Goal: Task Accomplishment & Management: Complete application form

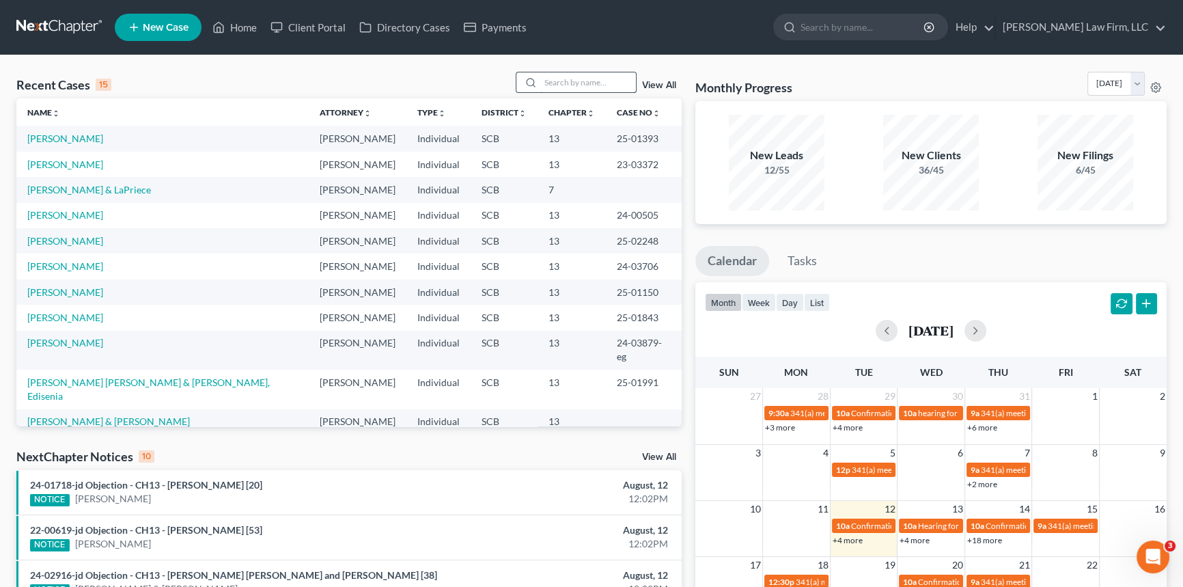
click at [560, 81] on input "search" at bounding box center [588, 82] width 96 height 20
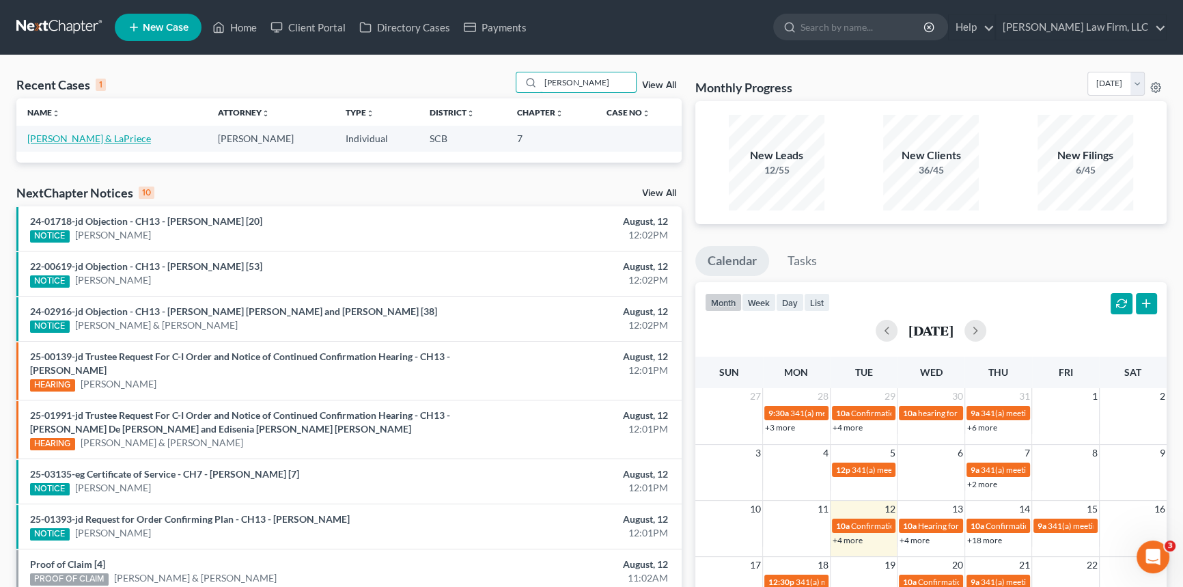
type input "[PERSON_NAME]"
click at [96, 139] on link "[PERSON_NAME] & LaPriece" at bounding box center [89, 139] width 124 height 12
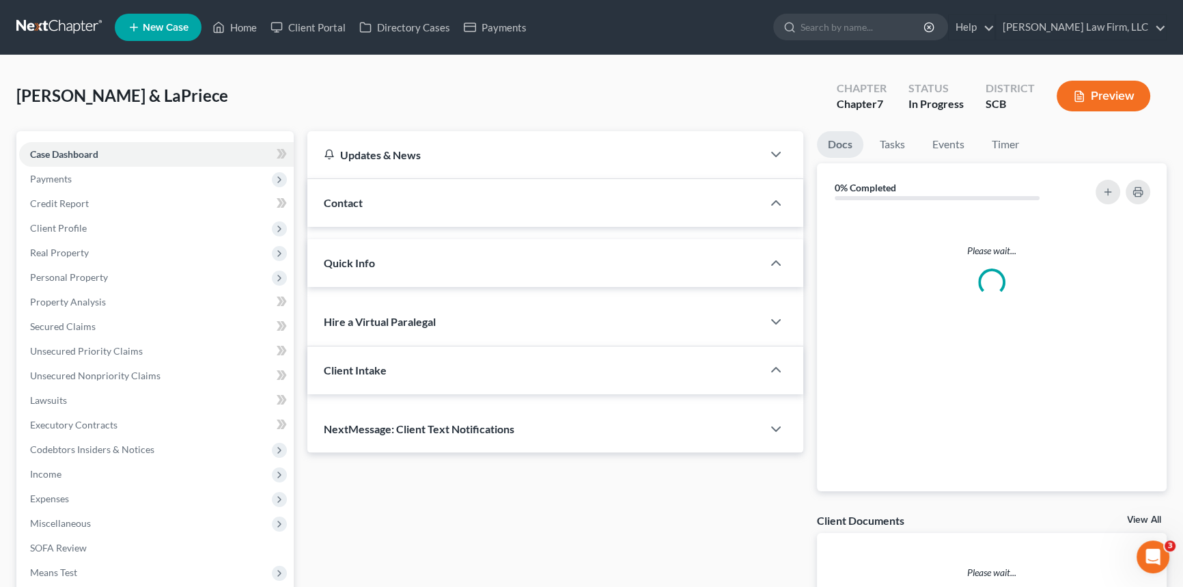
select select "0"
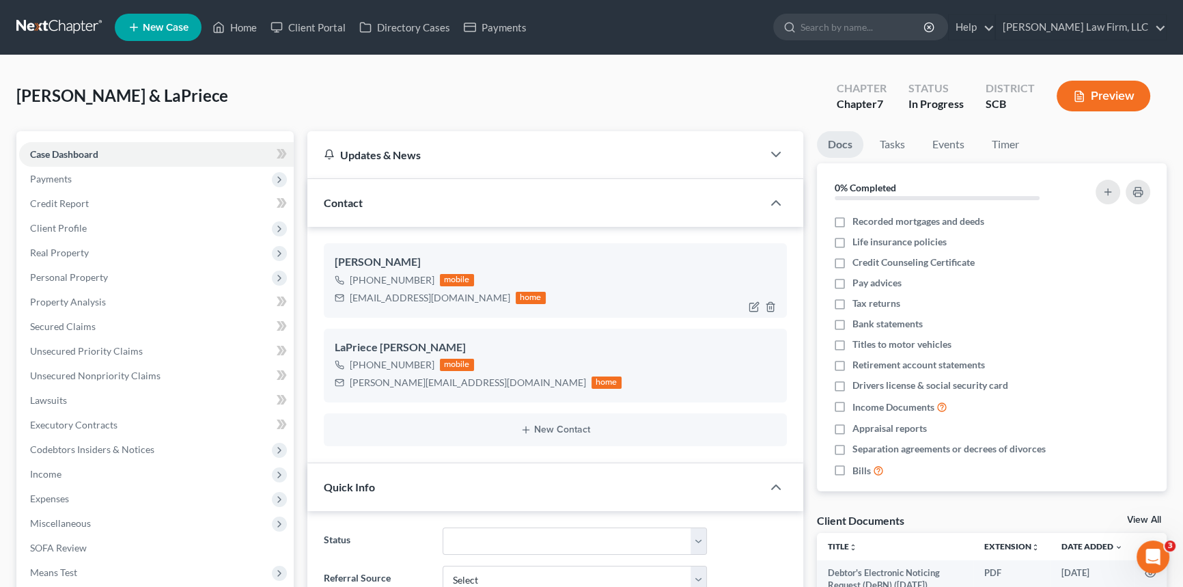
scroll to position [1018, 0]
click at [50, 173] on span "Payments" at bounding box center [51, 179] width 42 height 12
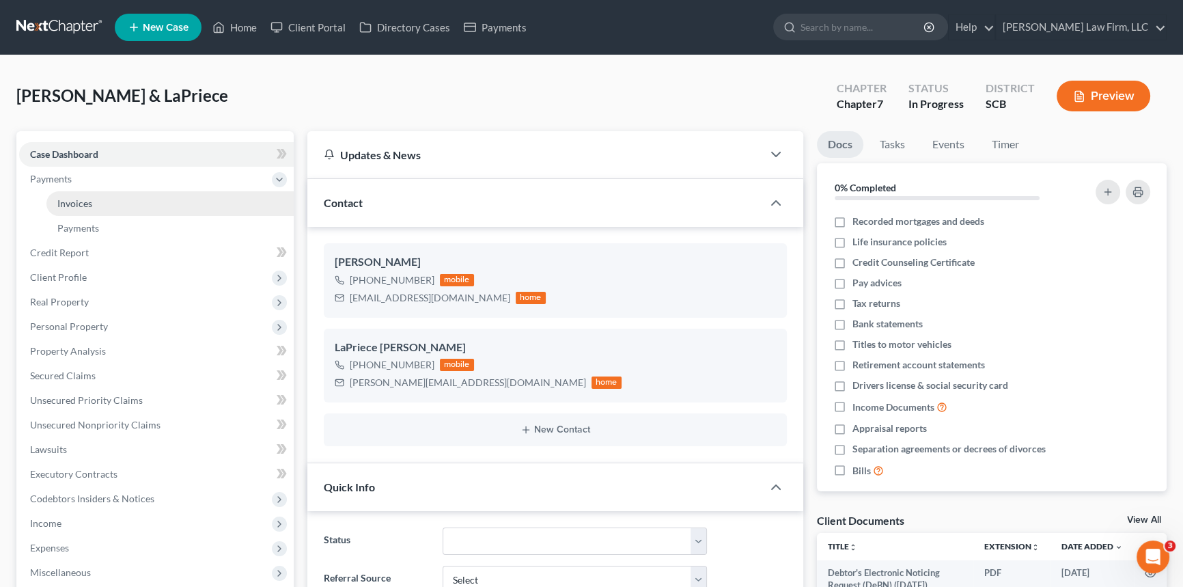
click at [91, 197] on span "Invoices" at bounding box center [74, 203] width 35 height 12
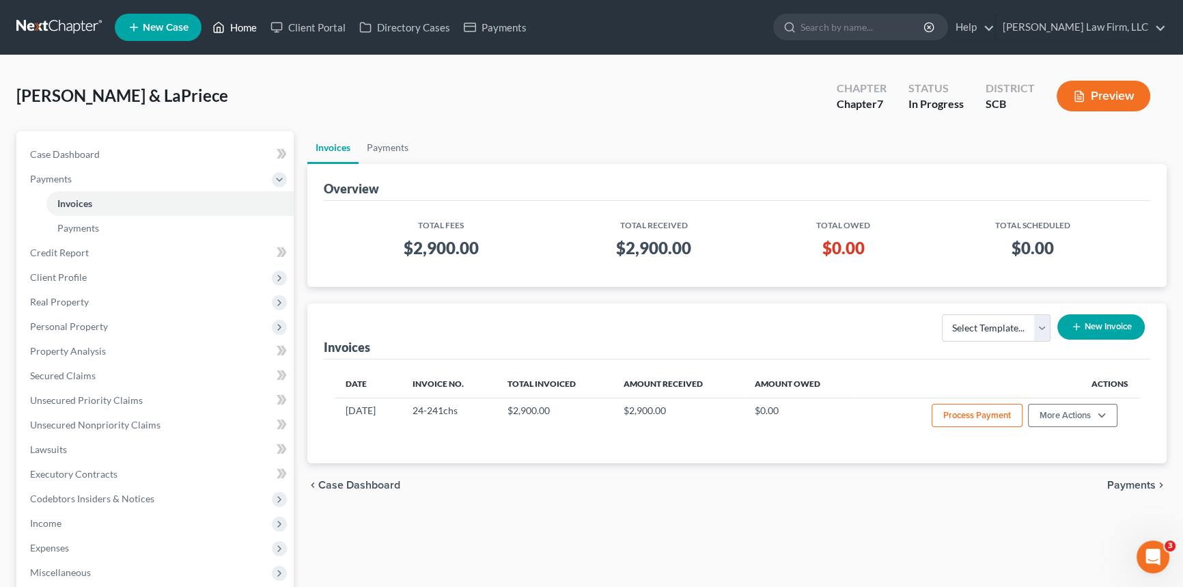
click at [239, 24] on link "Home" at bounding box center [235, 27] width 58 height 25
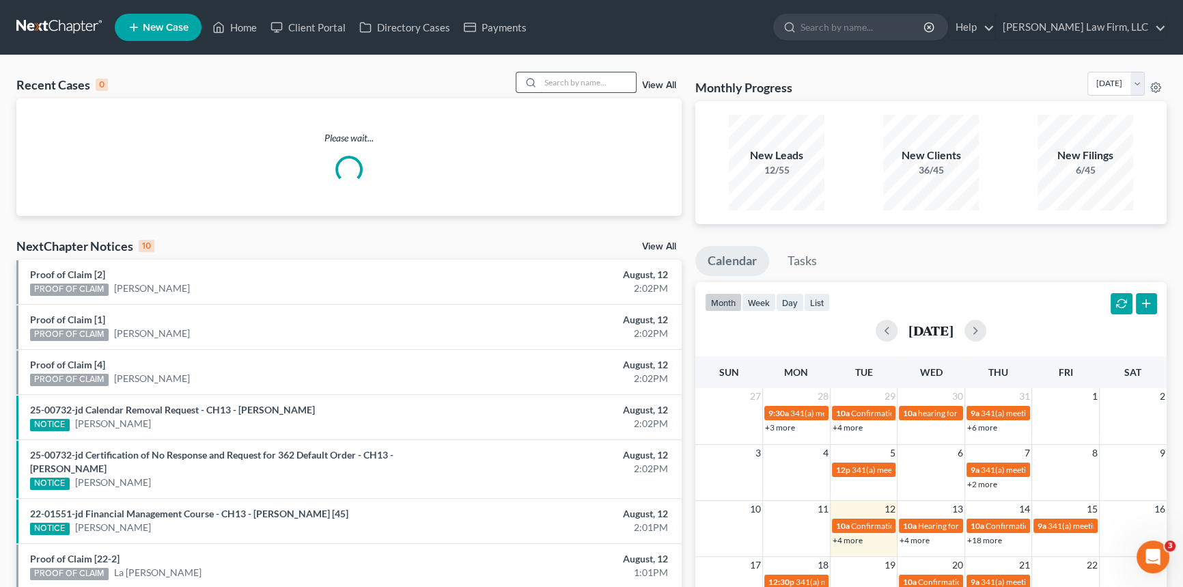
click at [563, 87] on input "search" at bounding box center [588, 82] width 96 height 20
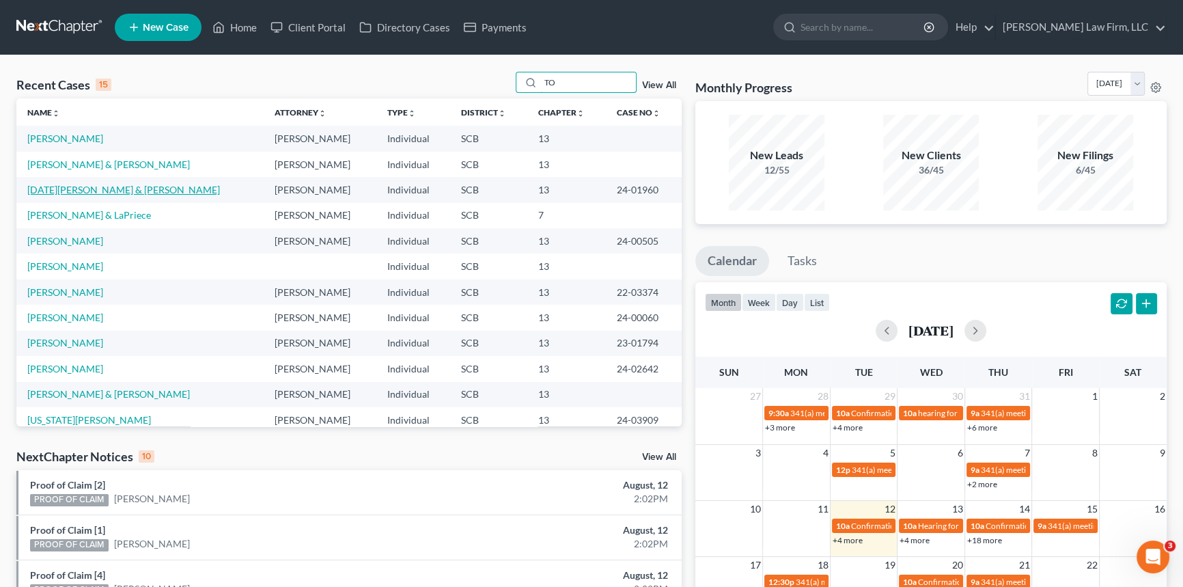
type input "TO"
click at [87, 189] on link "[DATE][PERSON_NAME] & [PERSON_NAME]" at bounding box center [123, 190] width 193 height 12
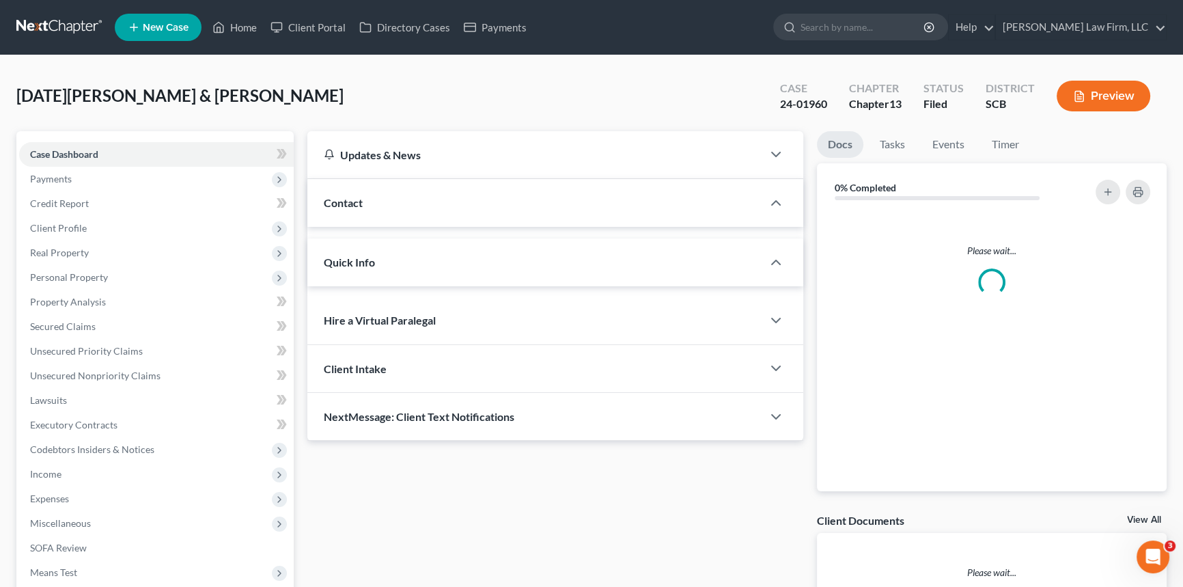
select select "1"
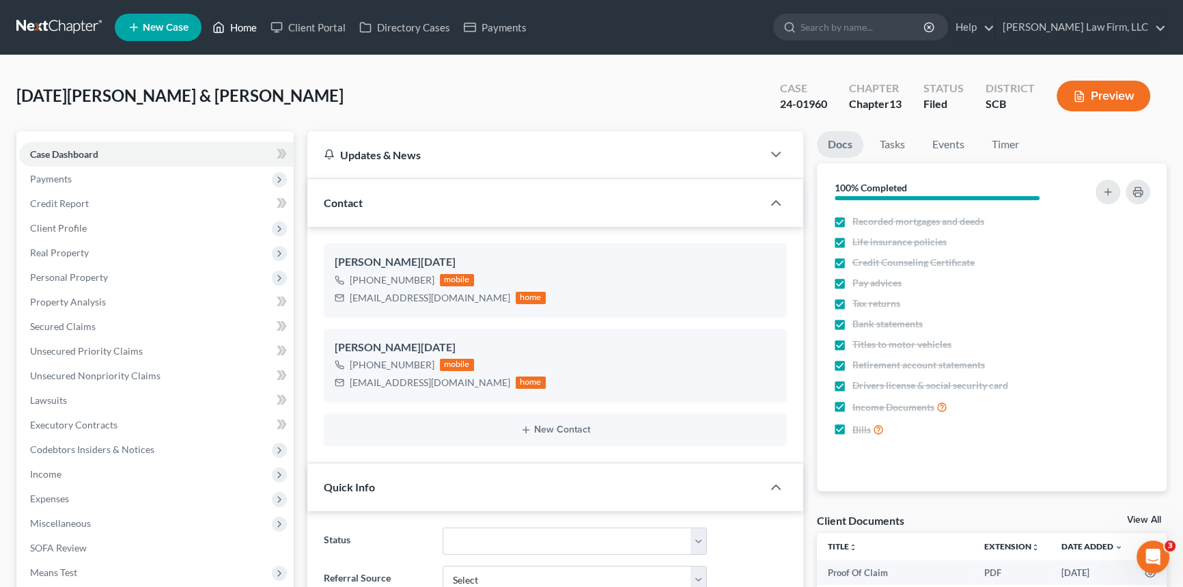
click at [241, 20] on link "Home" at bounding box center [235, 27] width 58 height 25
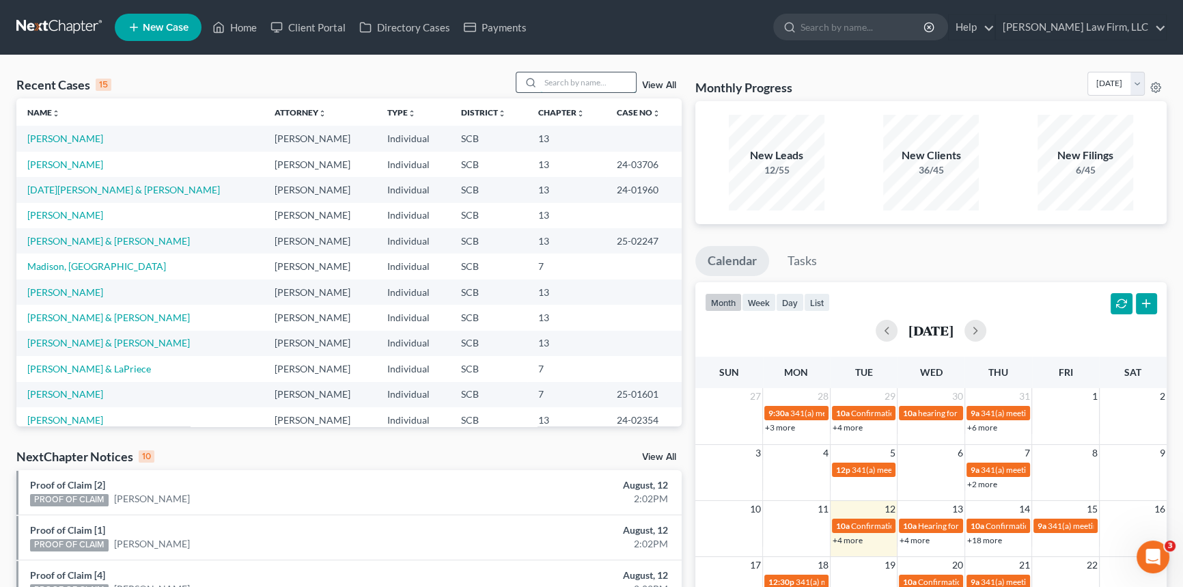
click at [553, 83] on input "search" at bounding box center [588, 82] width 96 height 20
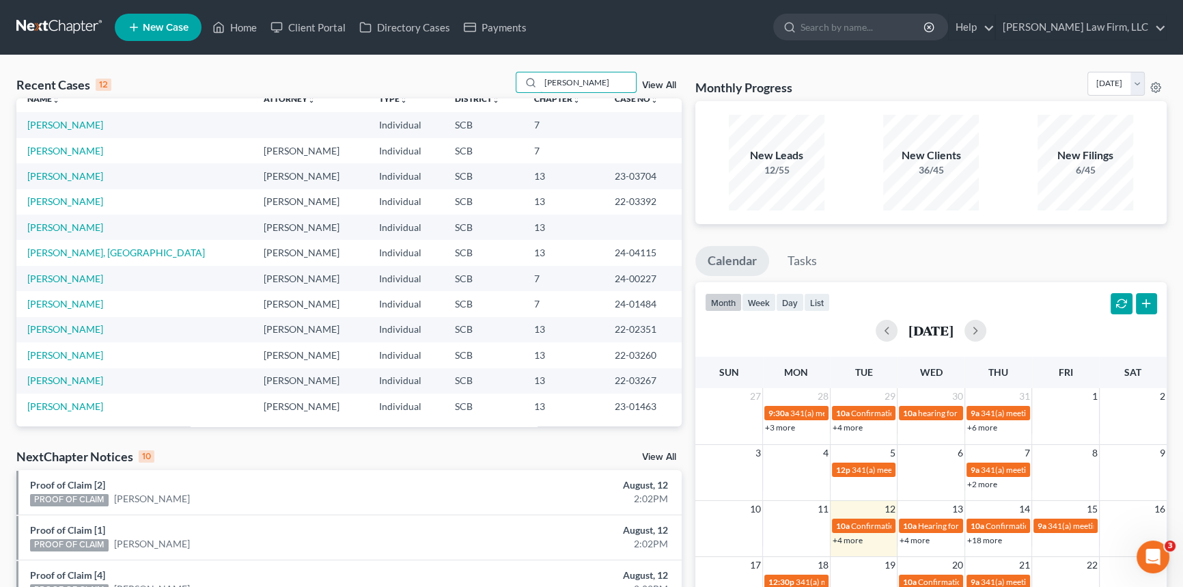
scroll to position [16, 0]
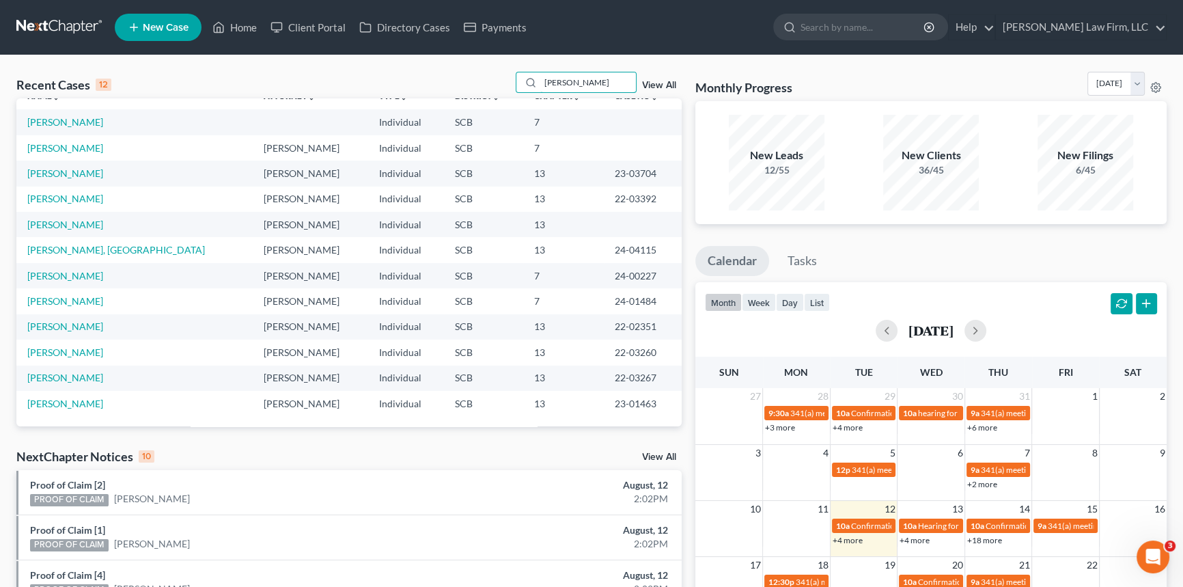
type input "[PERSON_NAME]"
click at [158, 24] on span "New Case" at bounding box center [166, 28] width 46 height 10
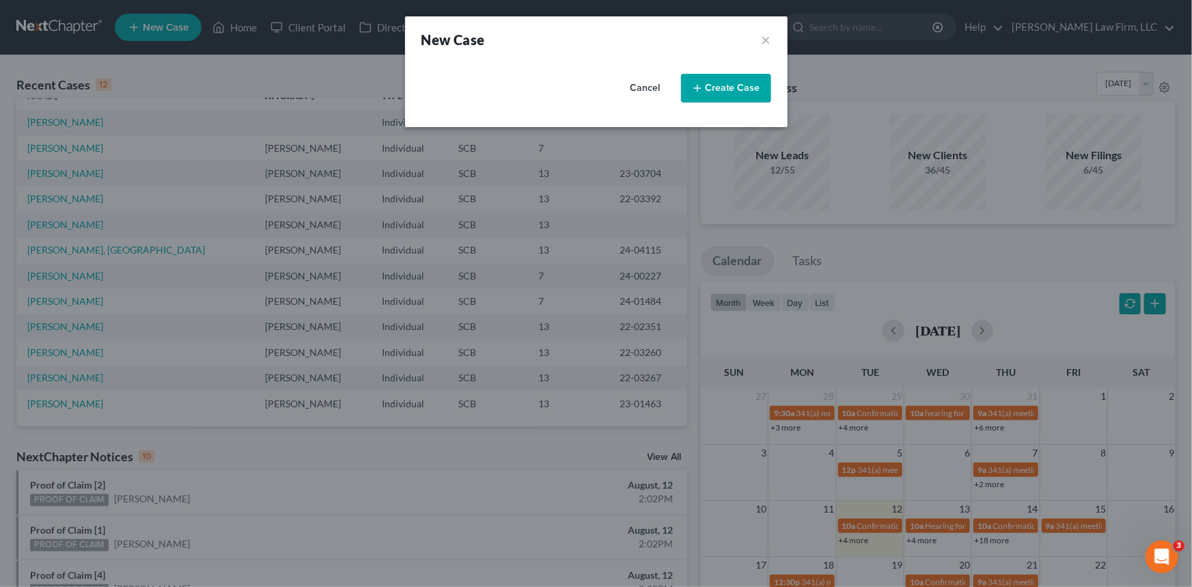
select select "72"
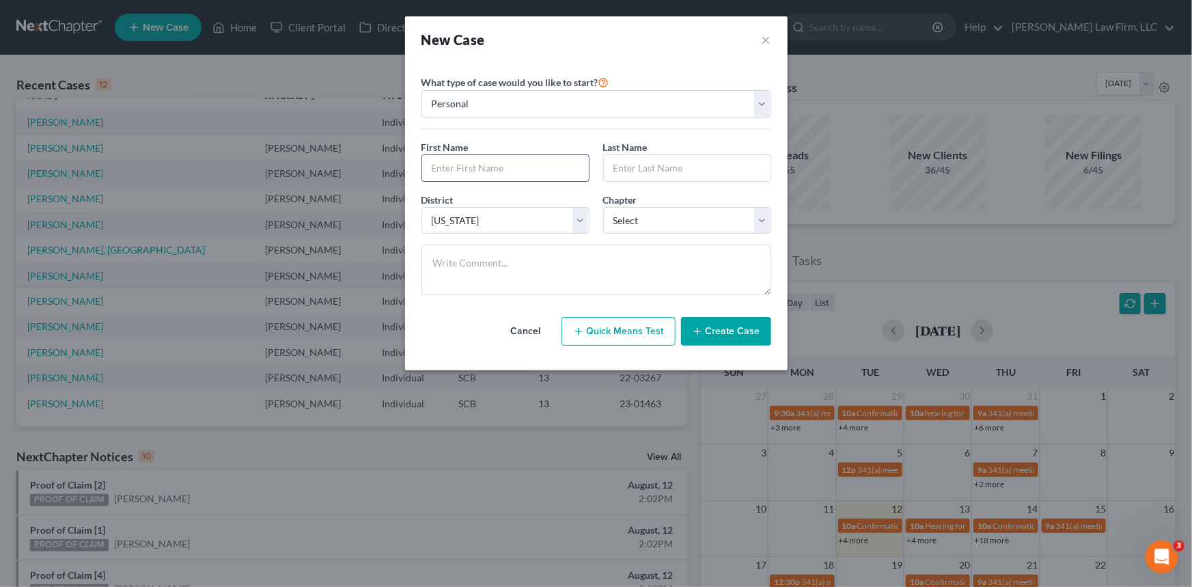
click at [439, 170] on input "text" at bounding box center [505, 168] width 167 height 26
type input "[PERSON_NAME]"
click at [759, 215] on select "Select 7 11 12 13" at bounding box center [687, 220] width 168 height 27
select select "0"
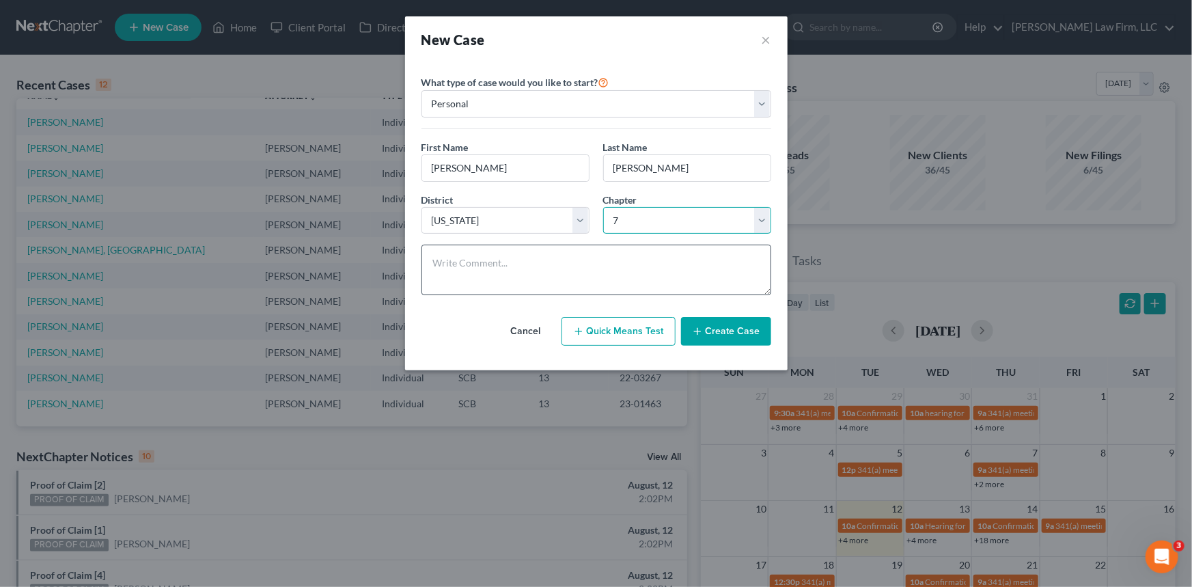
click at [603, 207] on select "Select 7 11 12 13" at bounding box center [687, 220] width 168 height 27
click at [734, 329] on button "Create Case" at bounding box center [726, 331] width 90 height 29
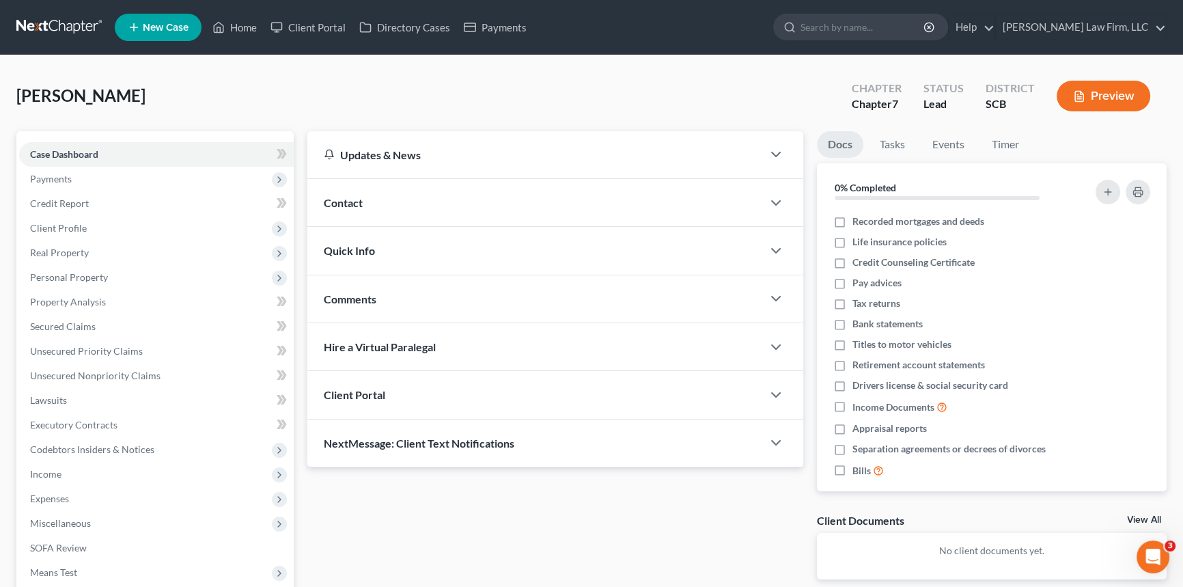
click at [349, 201] on span "Contact" at bounding box center [343, 202] width 39 height 13
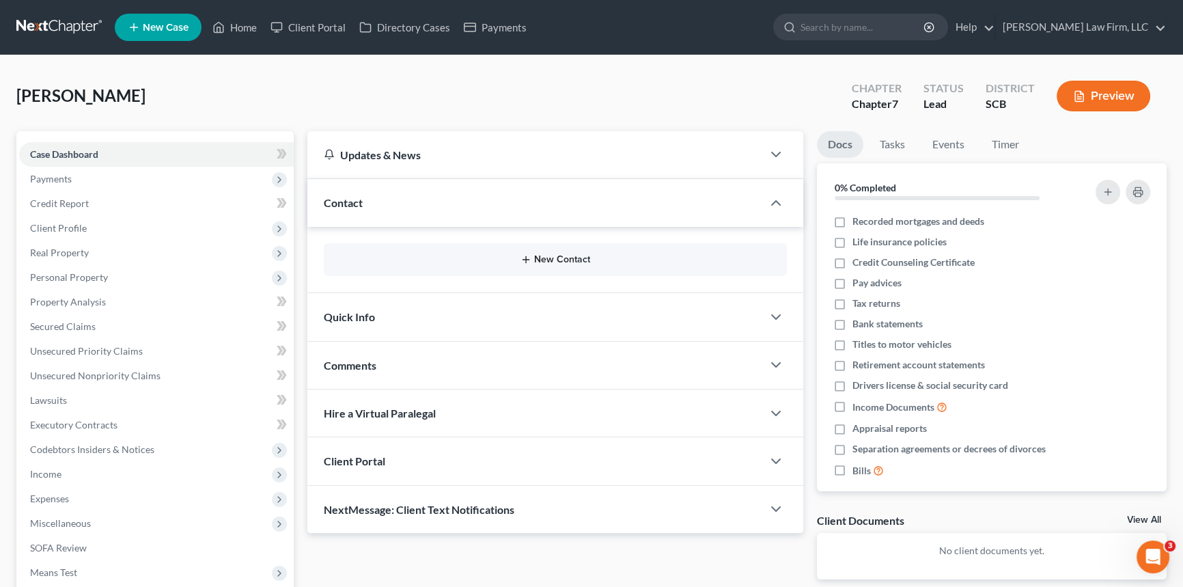
click at [565, 259] on button "New Contact" at bounding box center [555, 259] width 441 height 11
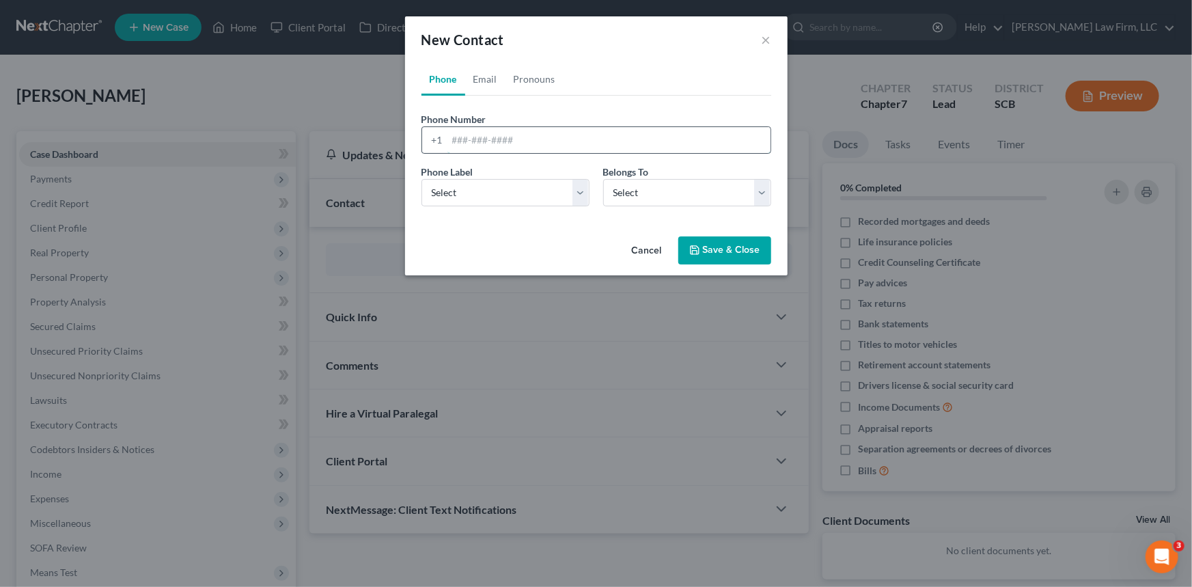
click at [456, 144] on input "tel" at bounding box center [609, 140] width 323 height 26
type input "[PHONE_NUMBER]"
click at [458, 192] on select "Select Mobile Home Work Other" at bounding box center [506, 192] width 168 height 27
select select "0"
click at [422, 179] on select "Select Mobile Home Work Other" at bounding box center [506, 192] width 168 height 27
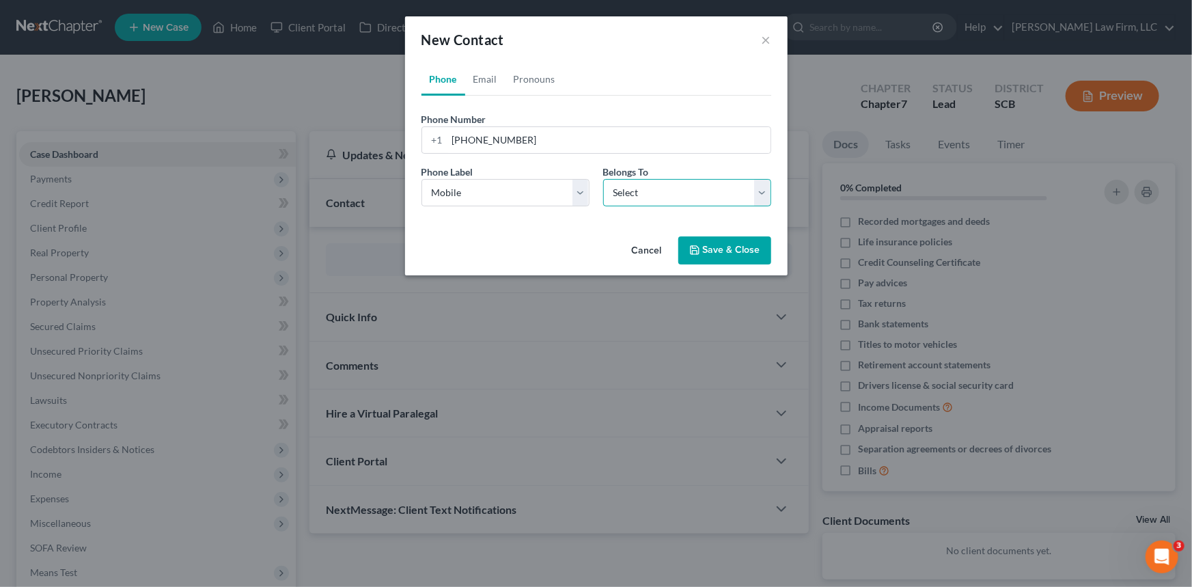
drag, startPoint x: 632, startPoint y: 191, endPoint x: 628, endPoint y: 199, distance: 8.6
click at [632, 191] on select "Select Client Other" at bounding box center [687, 192] width 168 height 27
click at [603, 179] on select "Select Client Other" at bounding box center [687, 192] width 168 height 27
click at [482, 75] on link "Email" at bounding box center [485, 79] width 40 height 33
click at [454, 137] on input "email" at bounding box center [609, 140] width 323 height 26
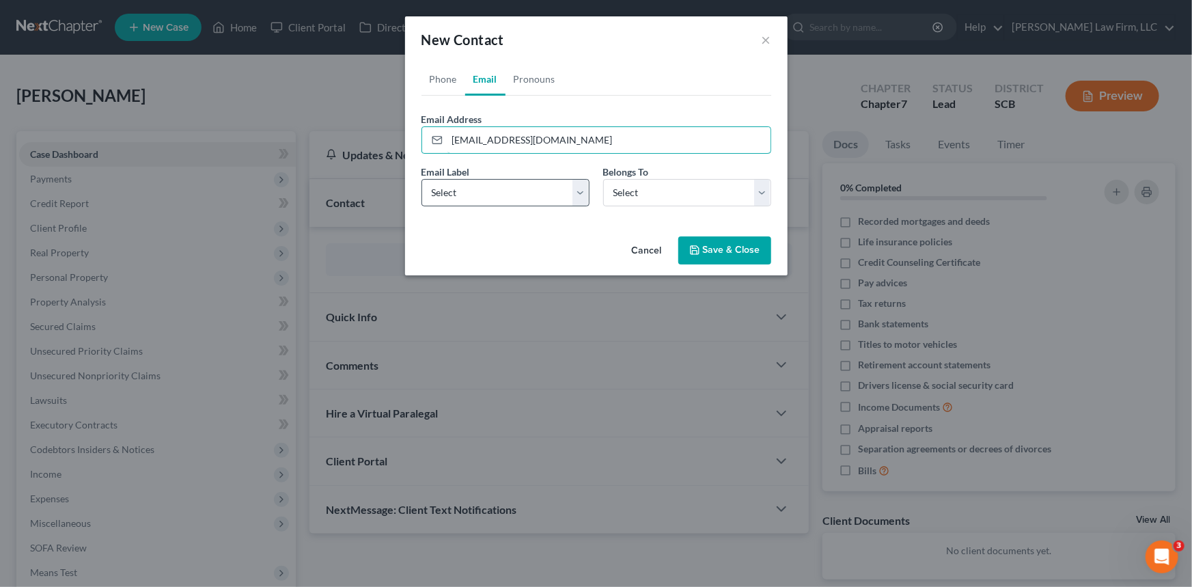
type input "[EMAIL_ADDRESS][DOMAIN_NAME]"
click at [482, 184] on select "Select Home Work Other" at bounding box center [506, 192] width 168 height 27
select select "0"
click at [422, 179] on select "Select Home Work Other" at bounding box center [506, 192] width 168 height 27
drag, startPoint x: 765, startPoint y: 187, endPoint x: 685, endPoint y: 203, distance: 81.5
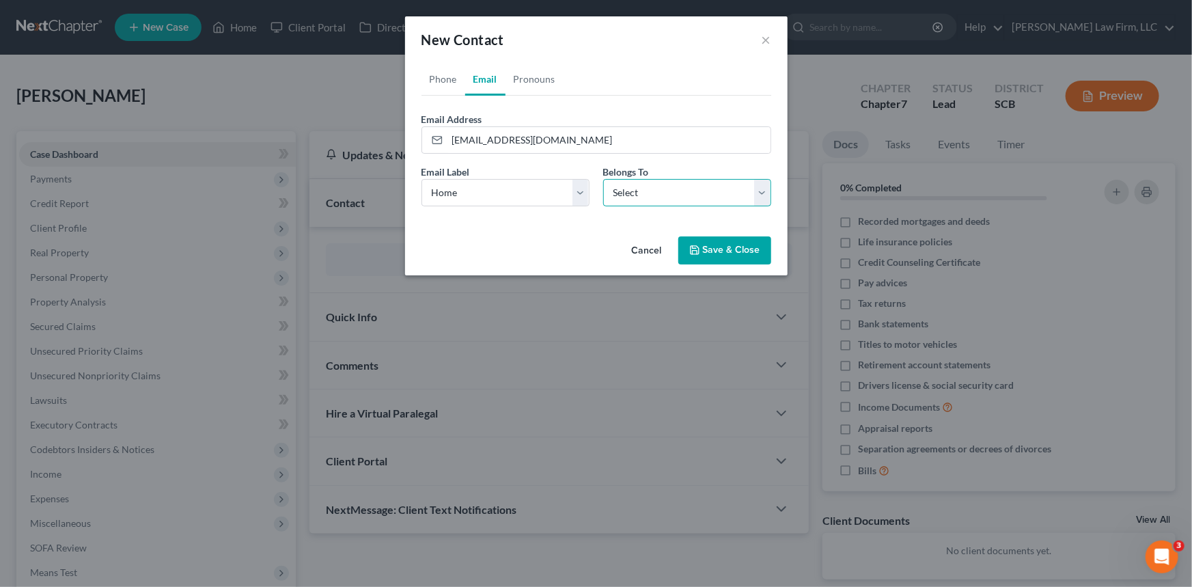
click at [765, 187] on select "Select Client Other" at bounding box center [687, 192] width 168 height 27
select select "0"
click at [603, 179] on select "Select Client Other" at bounding box center [687, 192] width 168 height 27
click at [711, 246] on button "Save & Close" at bounding box center [724, 250] width 93 height 29
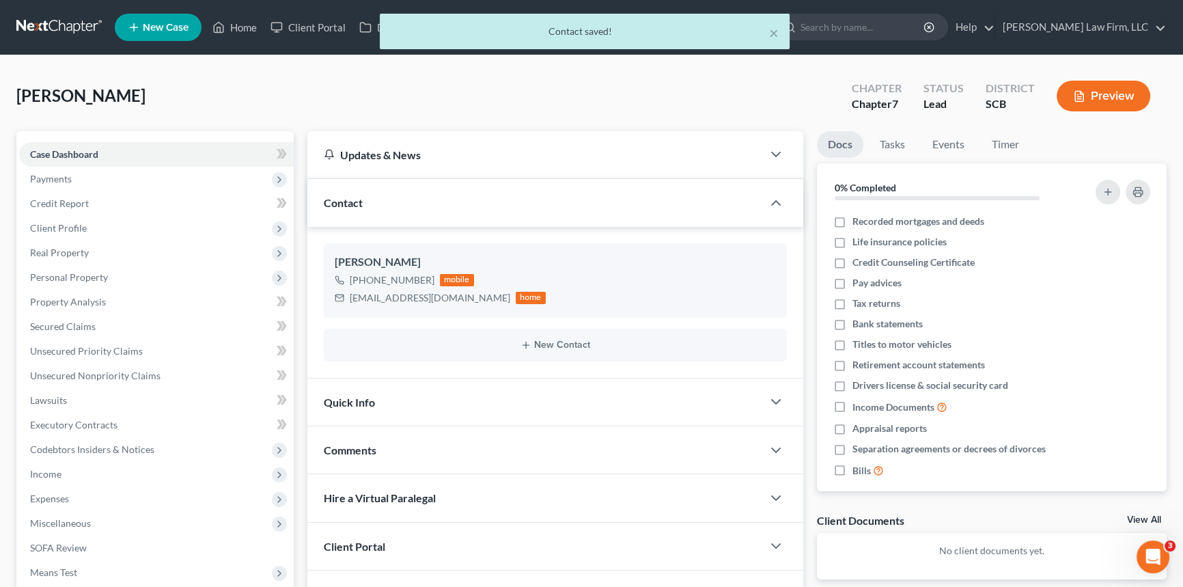
click at [356, 396] on span "Quick Info" at bounding box center [349, 402] width 51 height 13
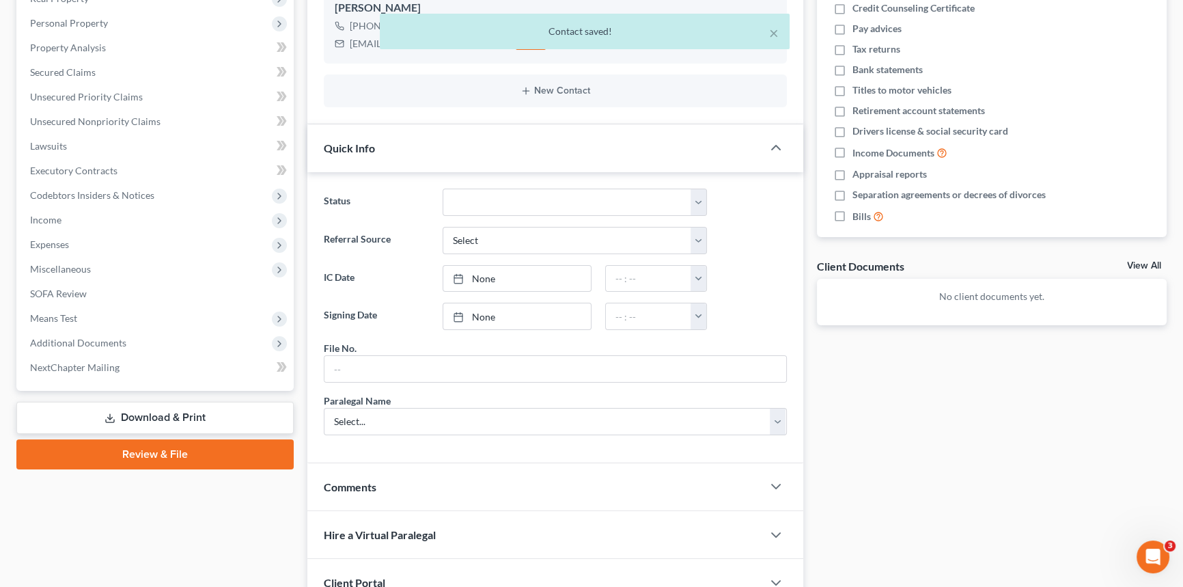
scroll to position [310, 0]
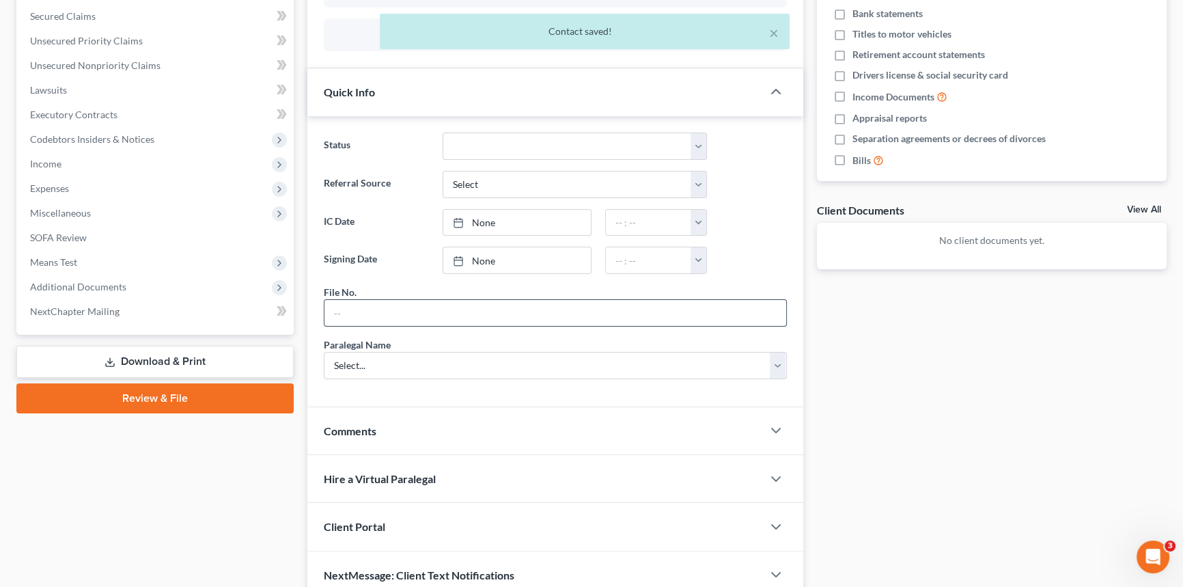
click at [346, 305] on input "text" at bounding box center [556, 313] width 462 height 26
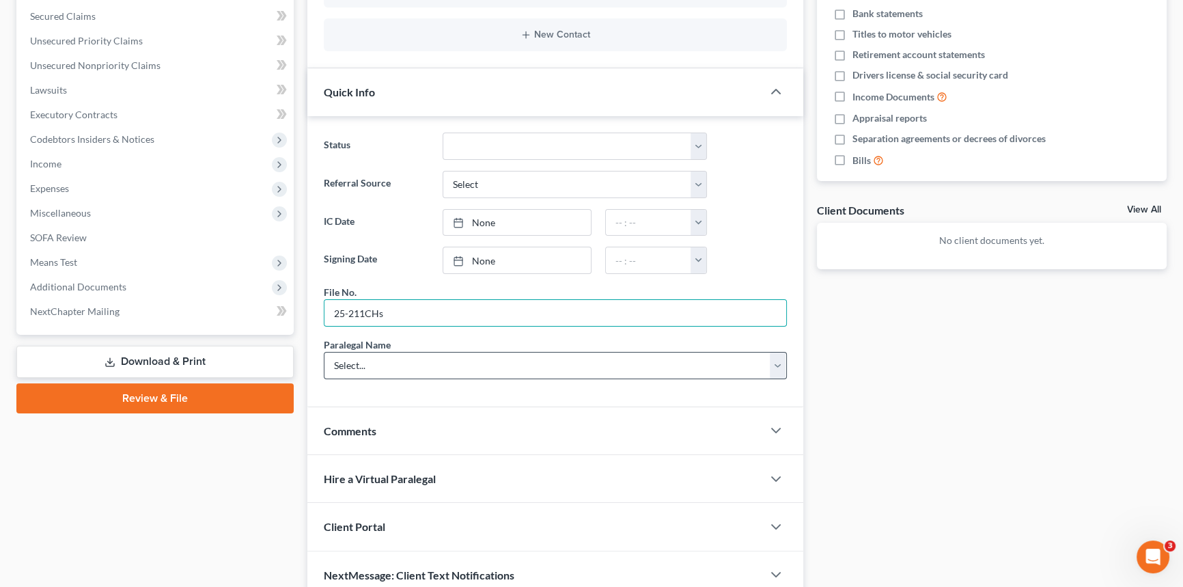
type input "25-211CHs"
click at [363, 362] on select "Select... [PERSON_NAME] [PERSON_NAME] [PERSON_NAME] [PERSON_NAME]" at bounding box center [555, 365] width 463 height 27
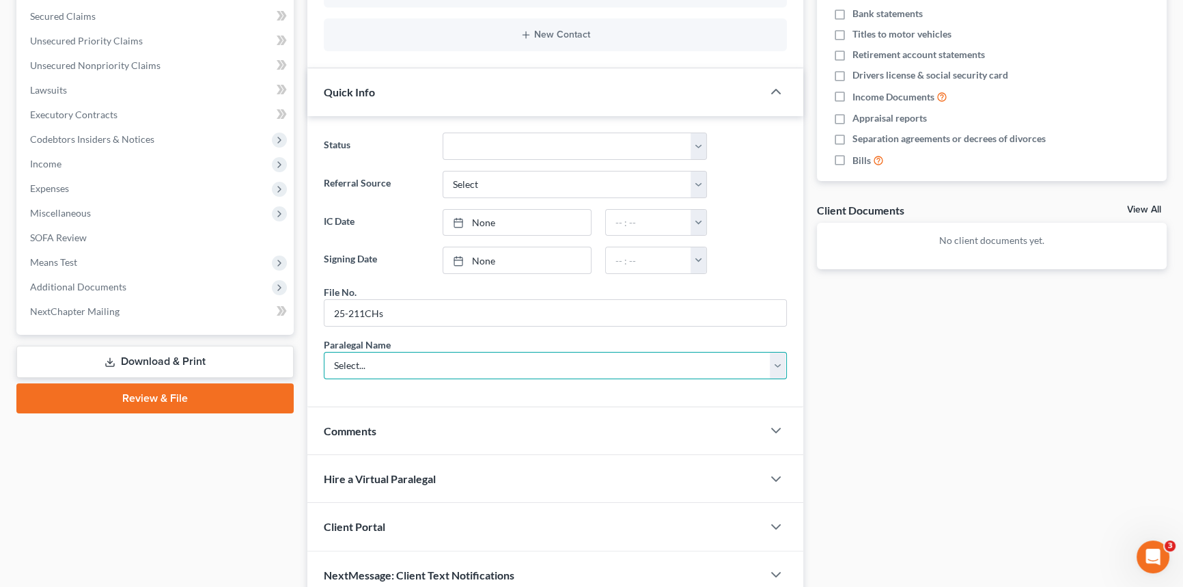
select select "1"
click at [324, 352] on select "Select... [PERSON_NAME] [PERSON_NAME] [PERSON_NAME] [PERSON_NAME]" at bounding box center [555, 365] width 463 height 27
click at [363, 508] on div "Client Portal" at bounding box center [534, 526] width 455 height 47
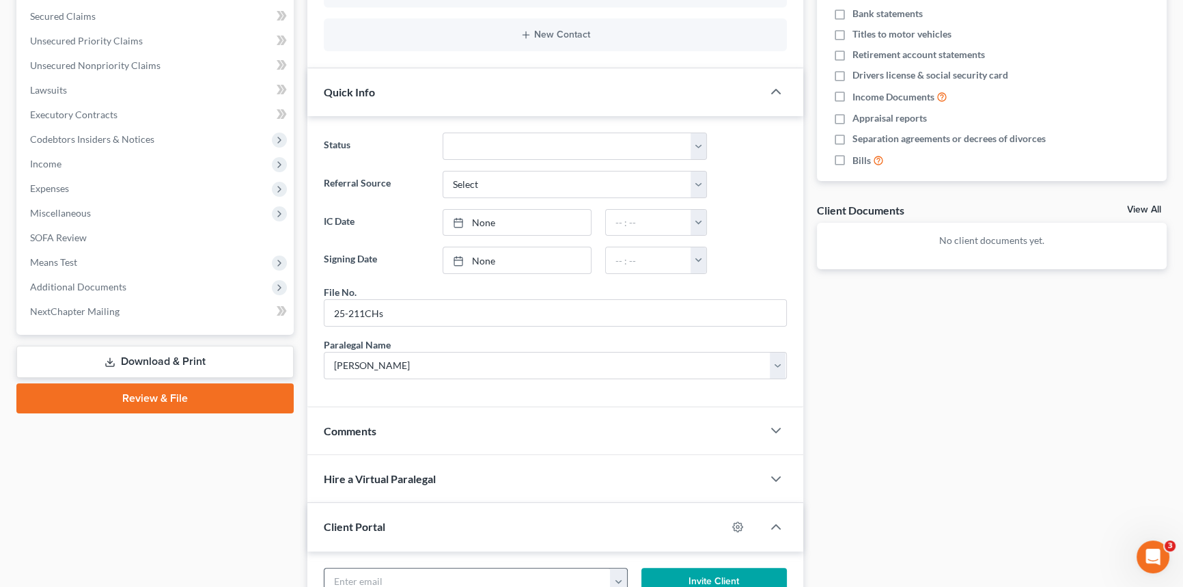
click at [353, 568] on div "[EMAIL_ADDRESS][DOMAIN_NAME]" at bounding box center [476, 581] width 304 height 27
click at [351, 571] on input "email" at bounding box center [468, 581] width 286 height 26
type input "[EMAIL_ADDRESS][DOMAIN_NAME]"
click at [711, 575] on button "Invite Client" at bounding box center [715, 581] width 146 height 27
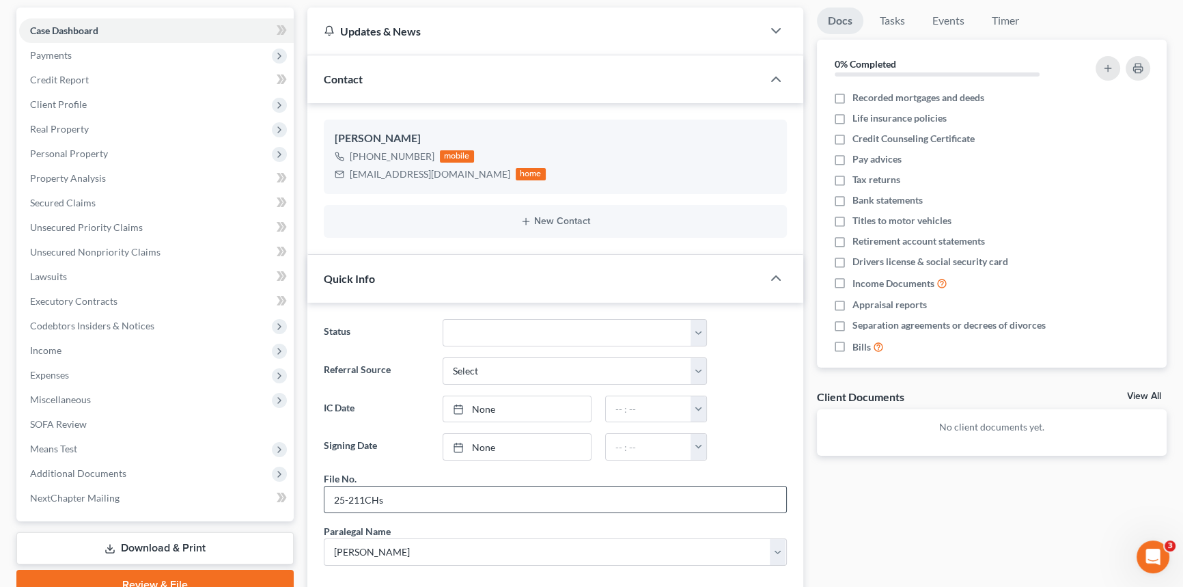
scroll to position [0, 0]
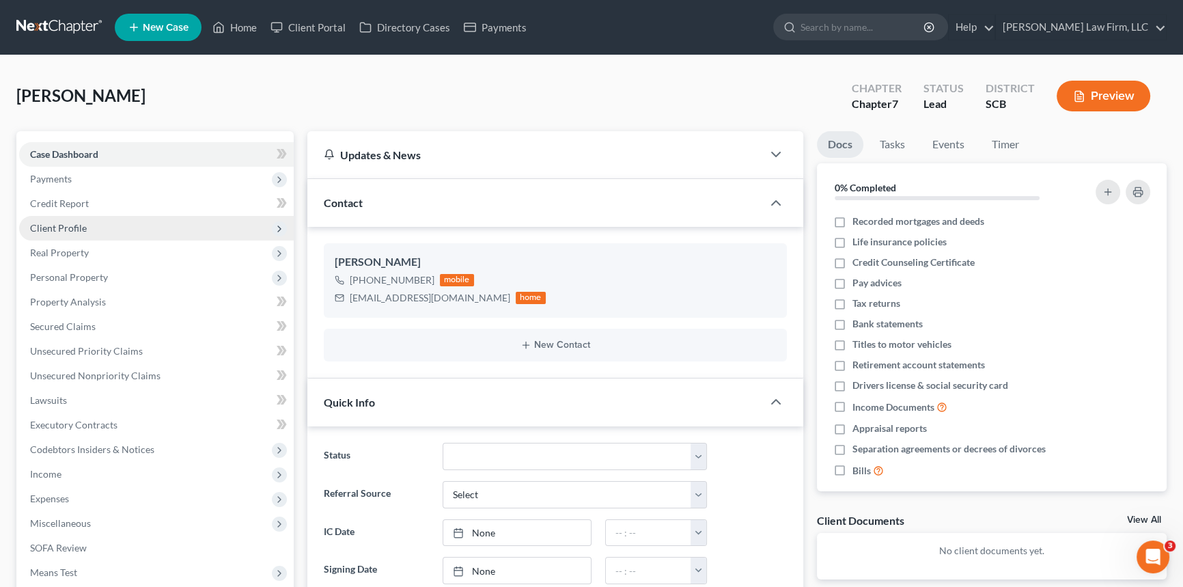
click at [74, 222] on span "Client Profile" at bounding box center [58, 228] width 57 height 12
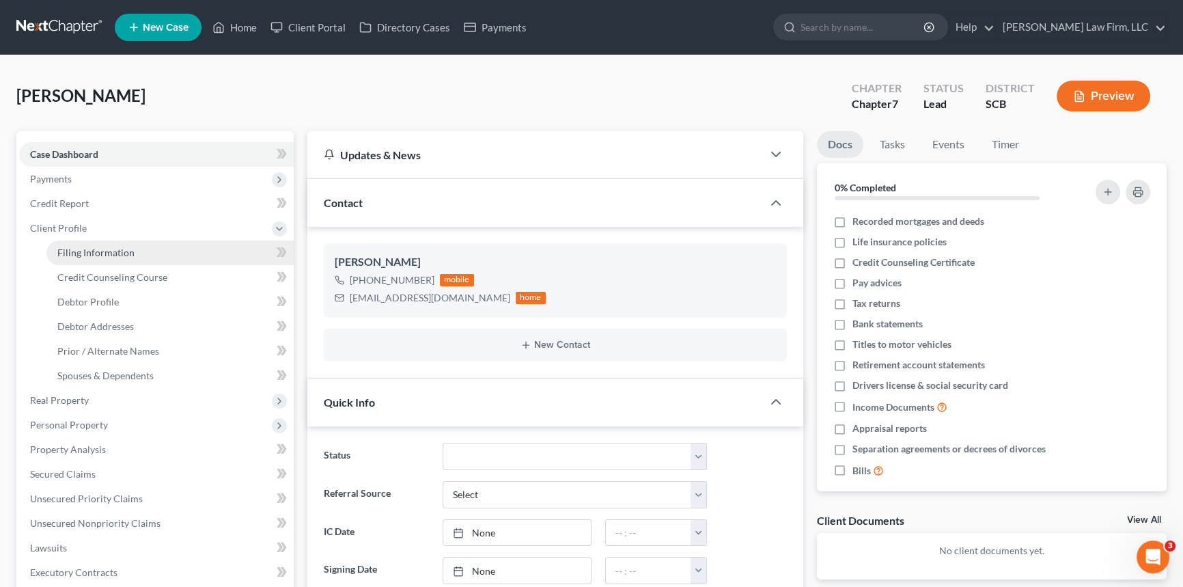
click at [130, 248] on span "Filing Information" at bounding box center [95, 253] width 77 height 12
select select "1"
select select "0"
select select "72"
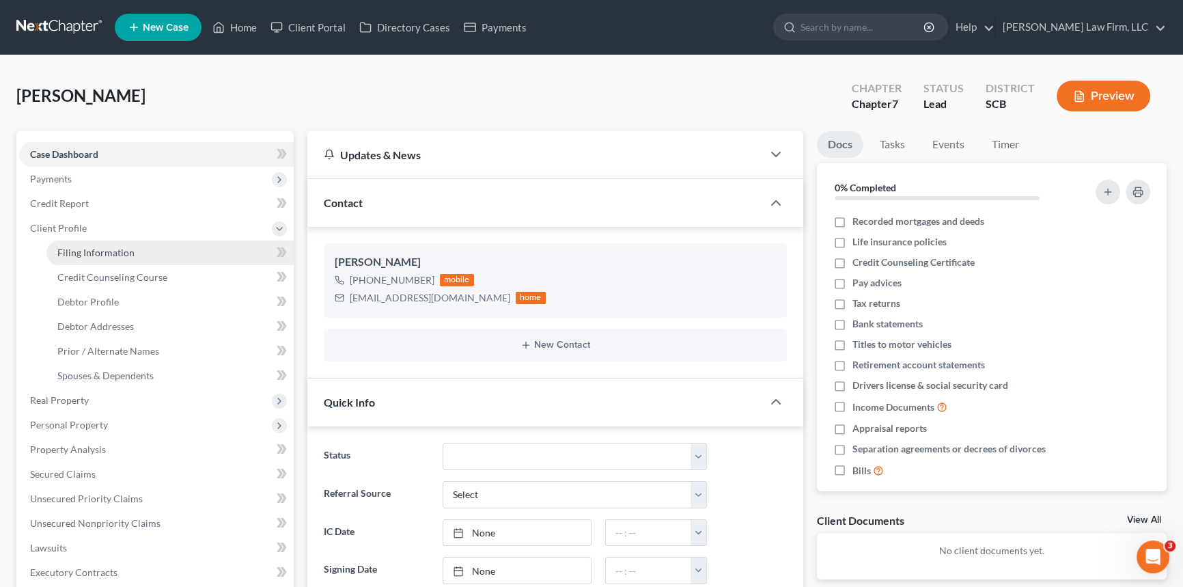
select select "42"
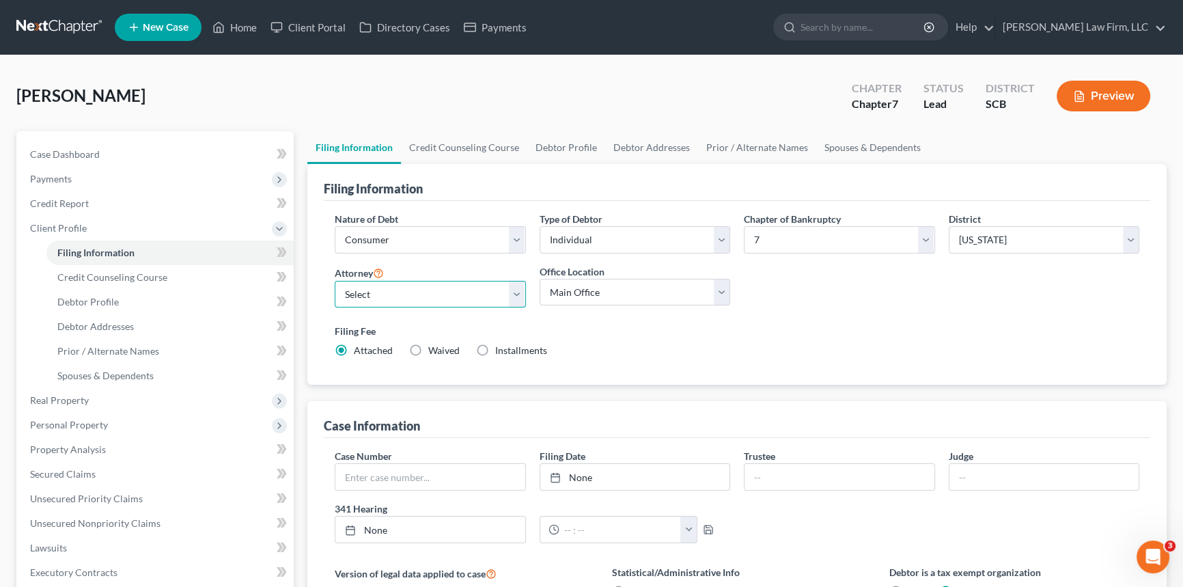
click at [518, 294] on select "Select [PERSON_NAME] - SCB [PERSON_NAME] - SCB" at bounding box center [430, 294] width 191 height 27
select select "0"
click at [335, 281] on select "Select [PERSON_NAME] - SCB [PERSON_NAME] - SCB" at bounding box center [430, 294] width 191 height 27
click at [98, 299] on span "Debtor Profile" at bounding box center [87, 302] width 61 height 12
select select "0"
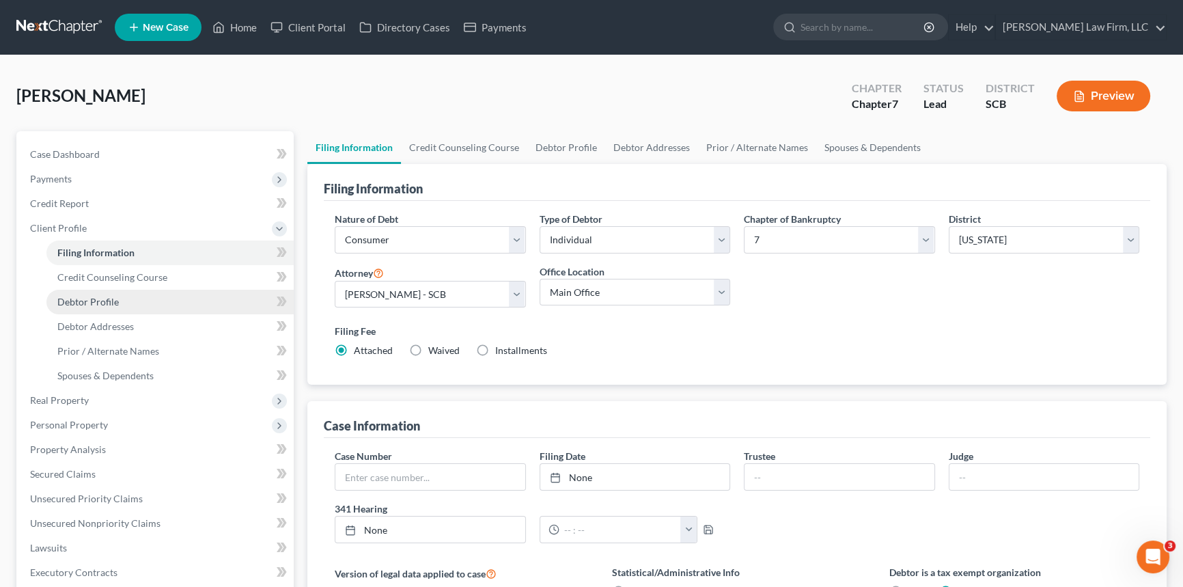
select select "0"
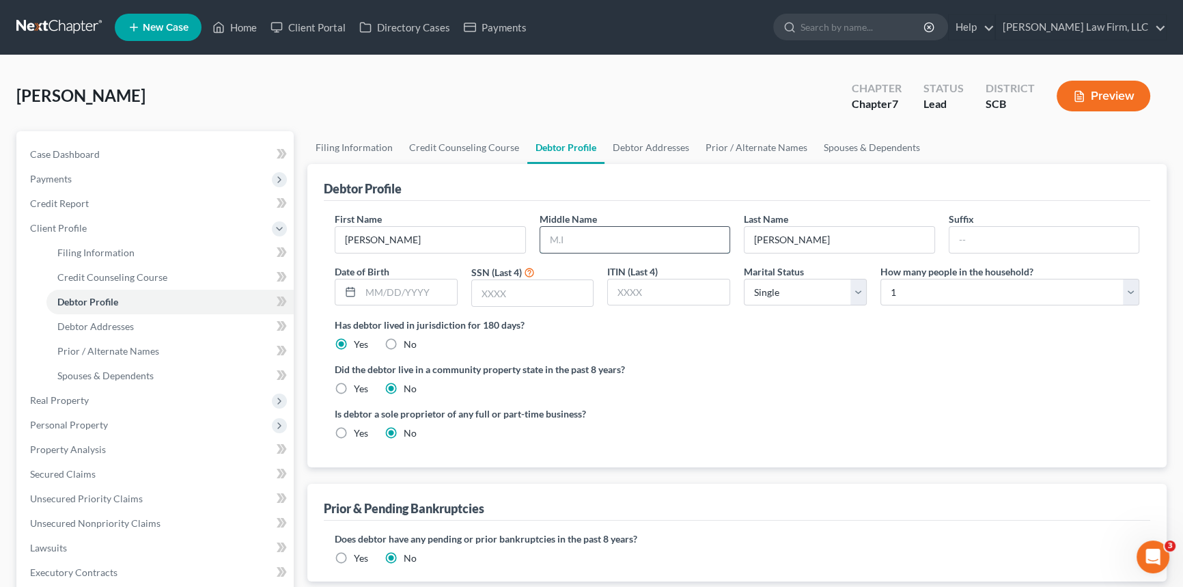
click at [556, 239] on input "text" at bounding box center [635, 240] width 190 height 26
type input "[PERSON_NAME]"
click at [83, 324] on span "Debtor Addresses" at bounding box center [95, 326] width 77 height 12
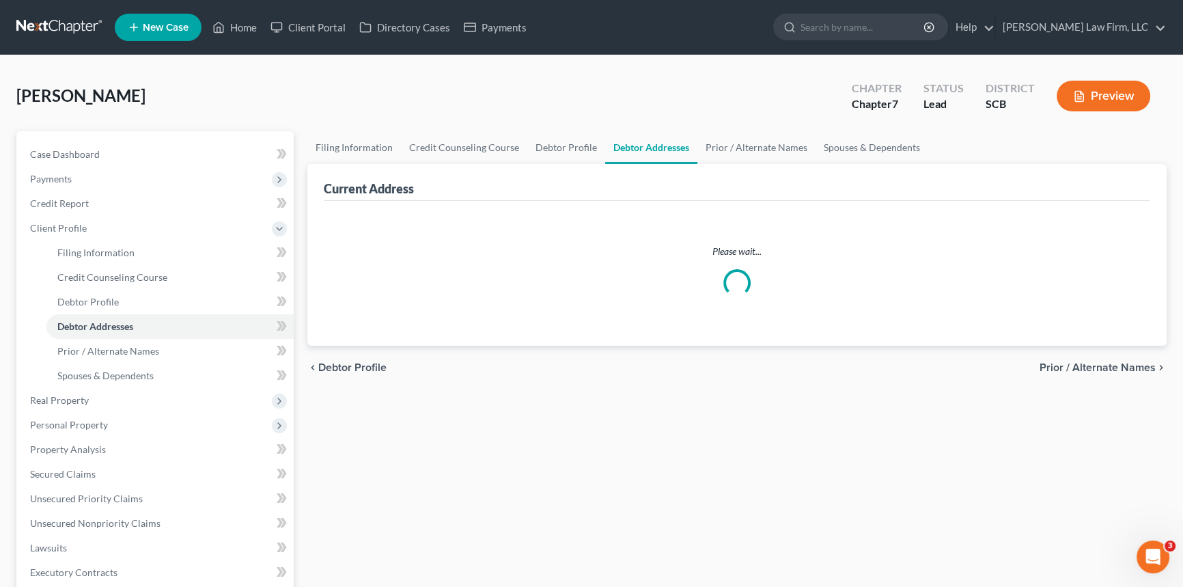
select select "0"
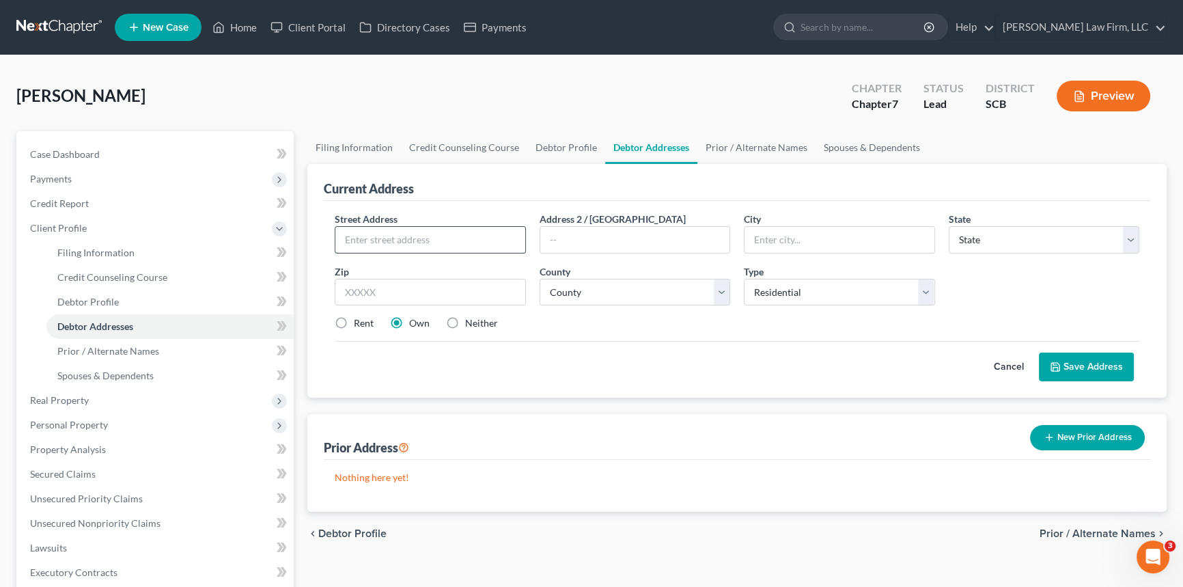
click at [354, 237] on input "text" at bounding box center [430, 240] width 190 height 26
type input "[STREET_ADDRESS]"
type input "#104"
type input "[GEOGRAPHIC_DATA]"
click at [974, 236] on select "State [US_STATE] AK AR AZ CA CO CT DE DC [GEOGRAPHIC_DATA] [GEOGRAPHIC_DATA] GU…" at bounding box center [1044, 239] width 191 height 27
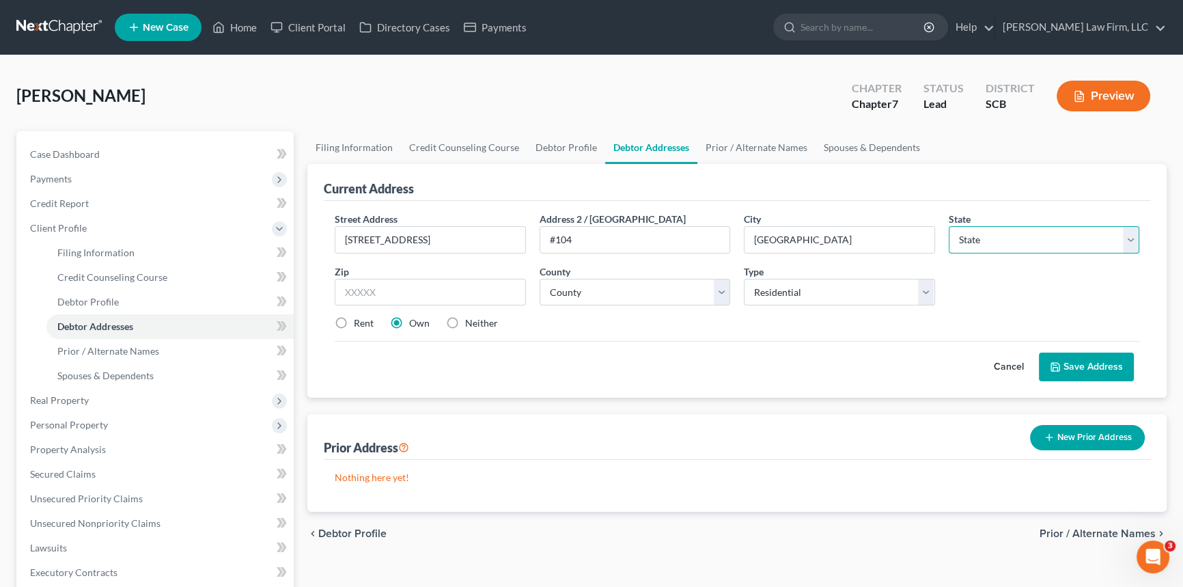
select select "42"
click at [971, 234] on select "State [US_STATE] AK AR AZ CA CO CT DE DC [GEOGRAPHIC_DATA] [GEOGRAPHIC_DATA] GU…" at bounding box center [1044, 239] width 191 height 27
click at [361, 294] on input "text" at bounding box center [430, 292] width 191 height 27
type input "29405"
click at [568, 291] on select "County [GEOGRAPHIC_DATA] [GEOGRAPHIC_DATA] [GEOGRAPHIC_DATA] [GEOGRAPHIC_DATA] …" at bounding box center [635, 292] width 191 height 27
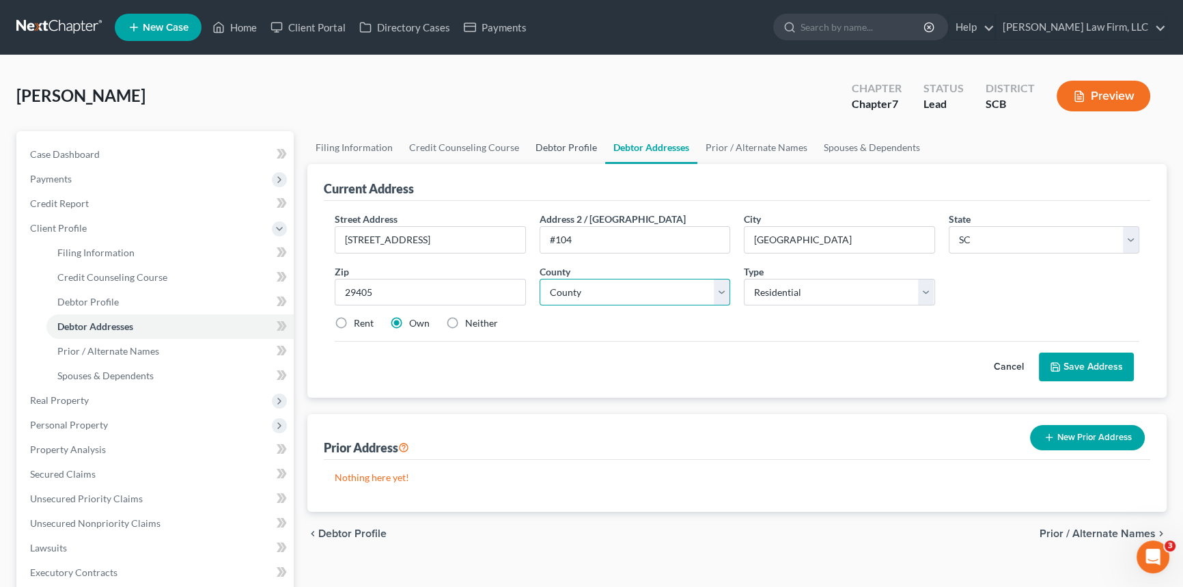
select select "17"
click at [540, 279] on select "County [GEOGRAPHIC_DATA] [GEOGRAPHIC_DATA] [GEOGRAPHIC_DATA] [GEOGRAPHIC_DATA] …" at bounding box center [635, 292] width 191 height 27
drag, startPoint x: 339, startPoint y: 322, endPoint x: 347, endPoint y: 325, distance: 8.9
click at [354, 322] on label "Rent" at bounding box center [364, 323] width 20 height 14
click at [359, 322] on input "Rent" at bounding box center [363, 320] width 9 height 9
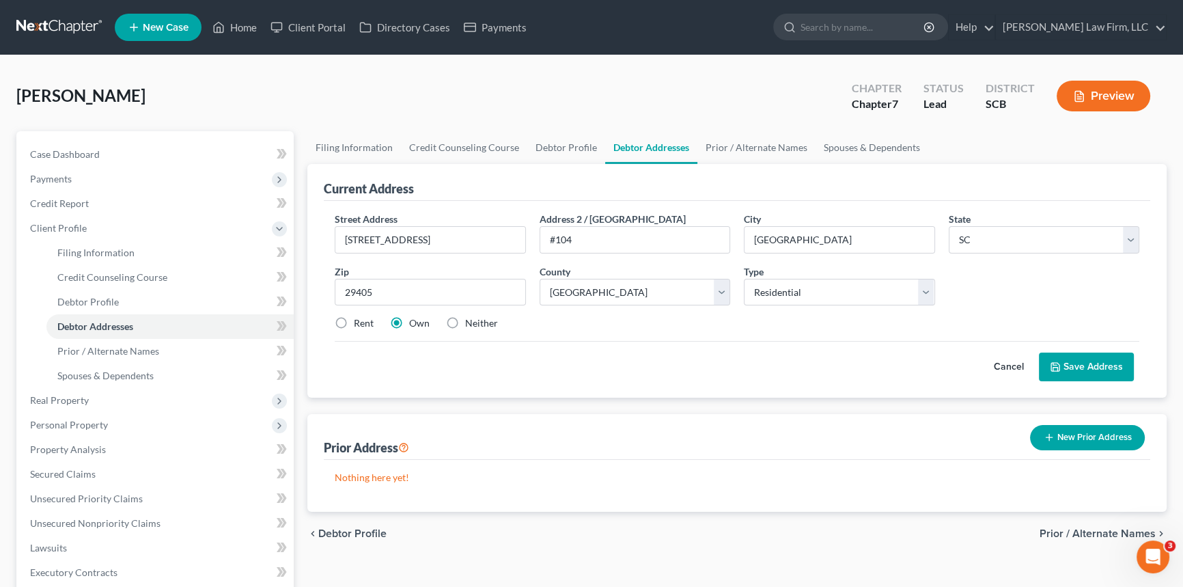
radio input "true"
click at [1084, 356] on button "Save Address" at bounding box center [1086, 367] width 95 height 29
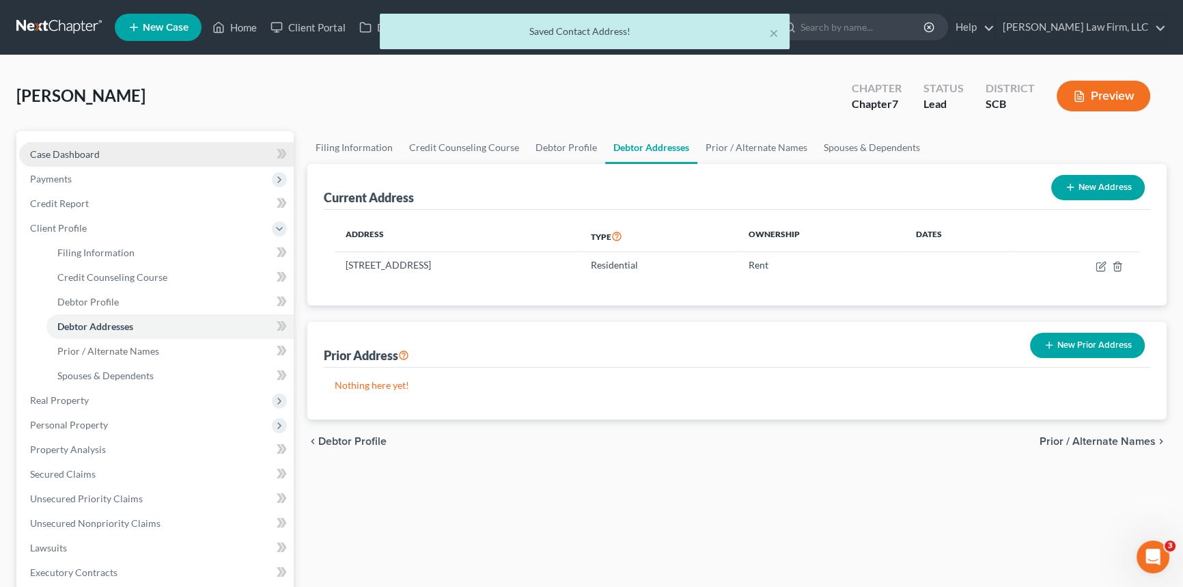
click at [64, 149] on span "Case Dashboard" at bounding box center [65, 154] width 70 height 12
select select "4"
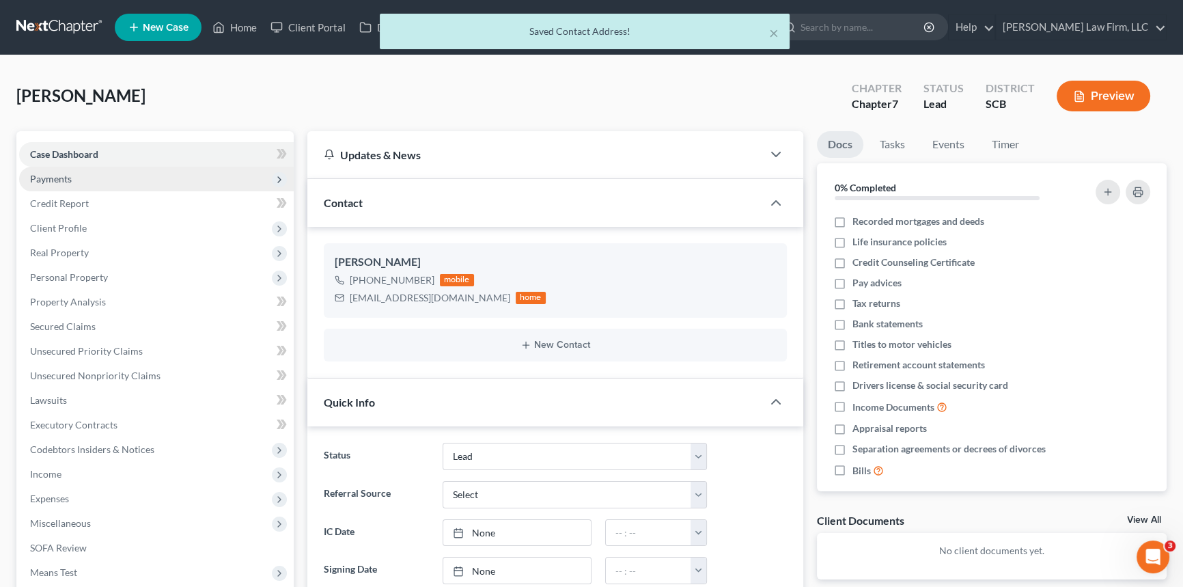
select select "1"
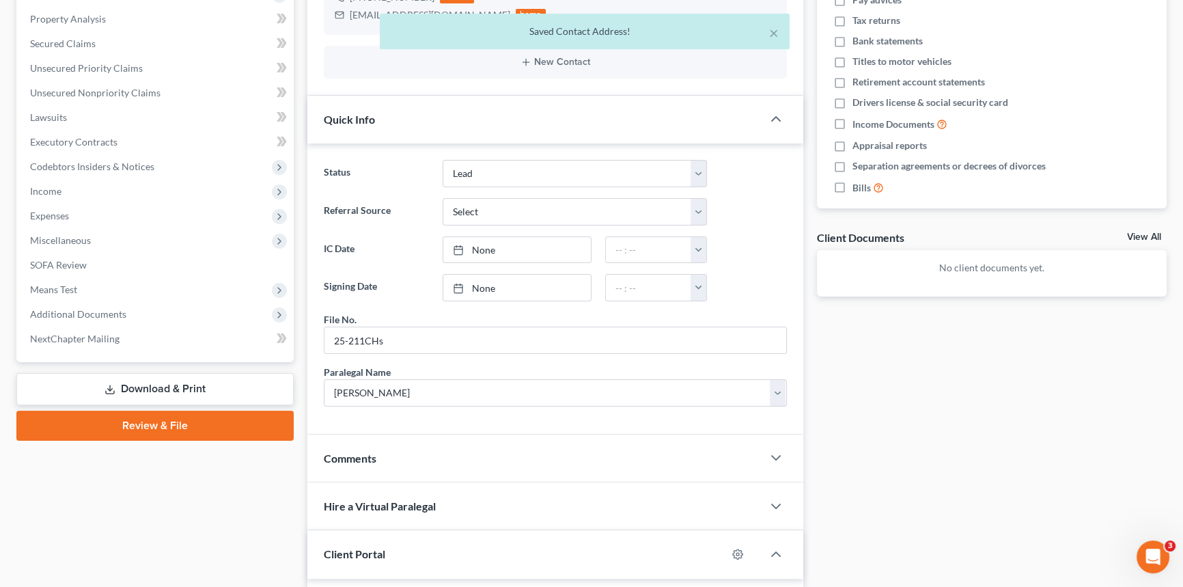
scroll to position [372, 0]
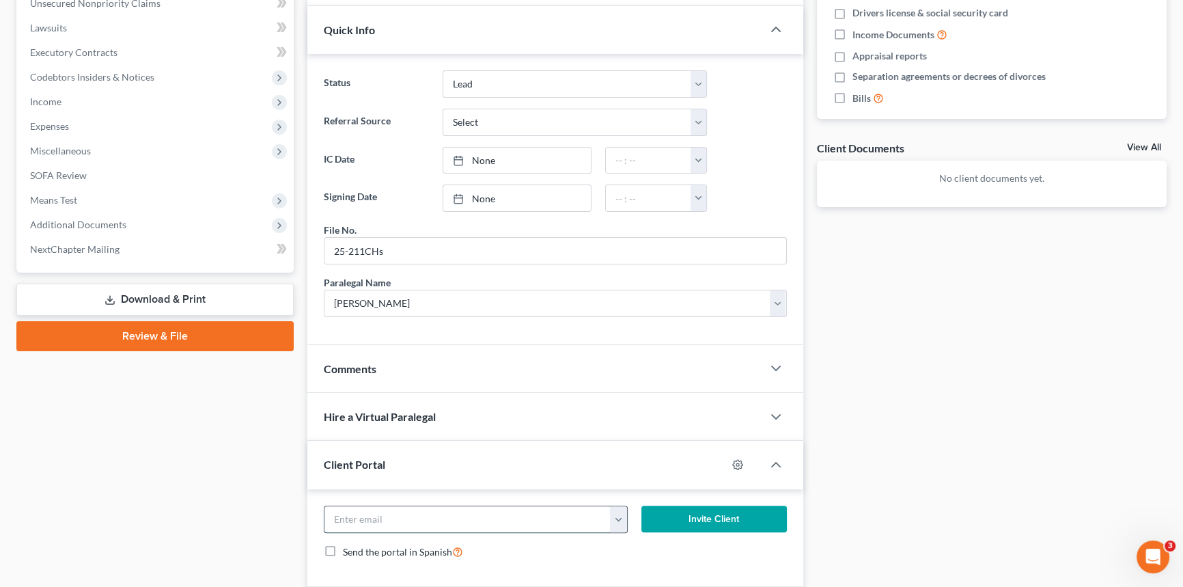
click at [354, 521] on input "email" at bounding box center [468, 519] width 286 height 26
type input "[EMAIL_ADDRESS][DOMAIN_NAME]"
click at [719, 515] on button "Invite Client" at bounding box center [715, 519] width 146 height 27
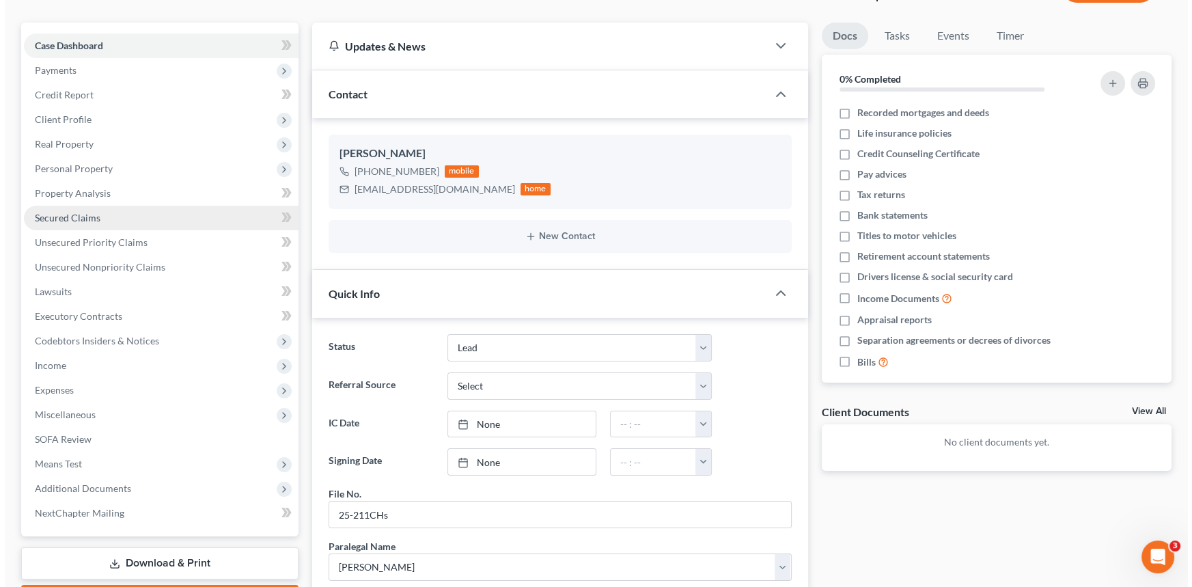
scroll to position [0, 0]
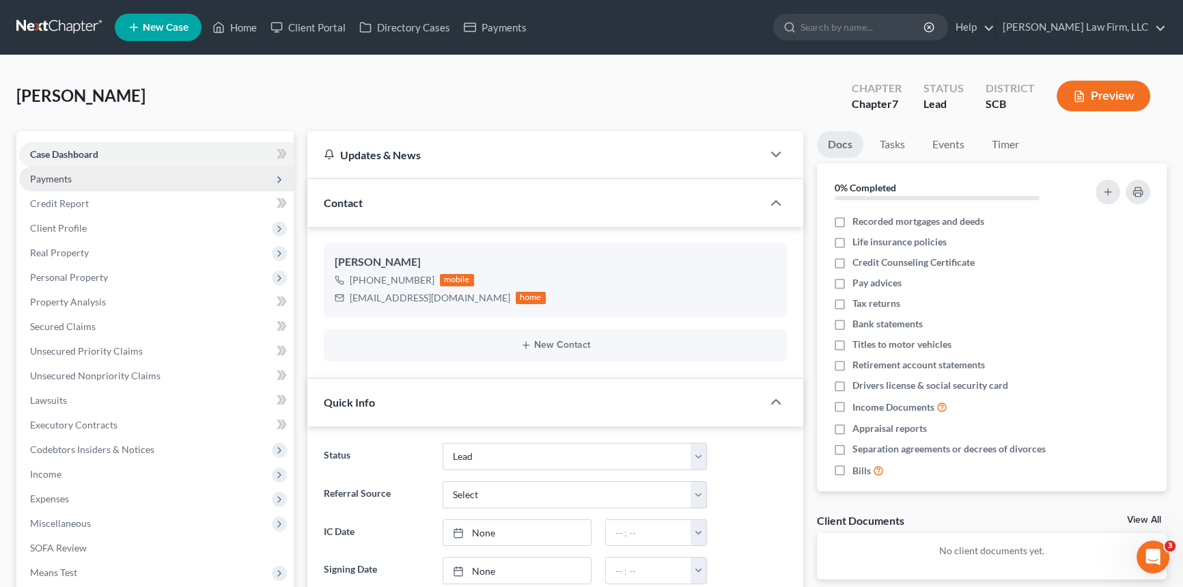
click at [57, 175] on span "Payments" at bounding box center [51, 179] width 42 height 12
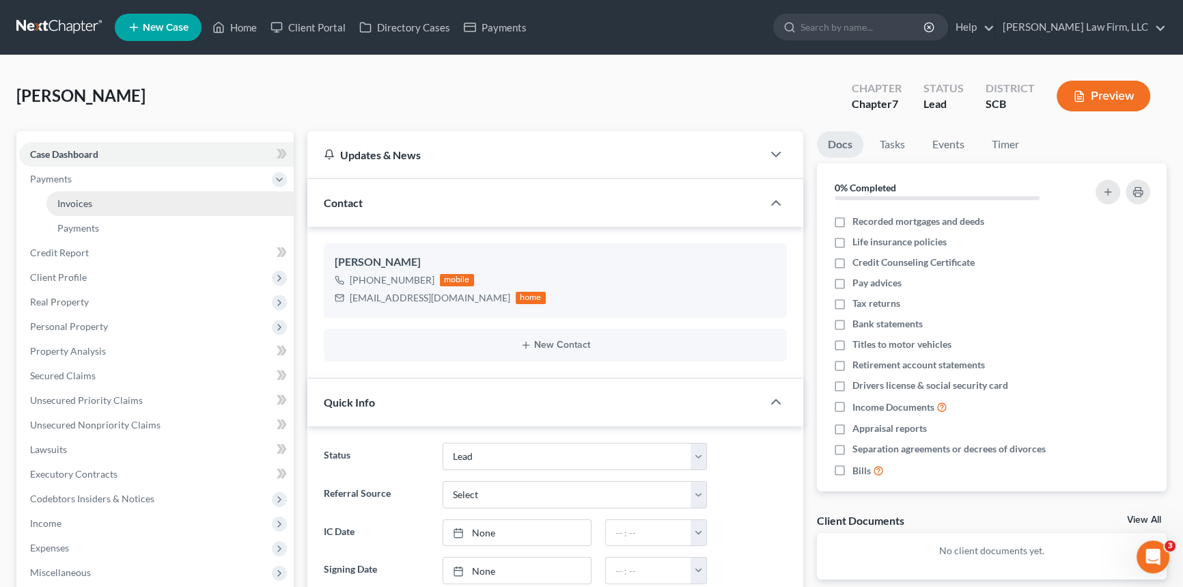
click at [82, 199] on span "Invoices" at bounding box center [74, 203] width 35 height 12
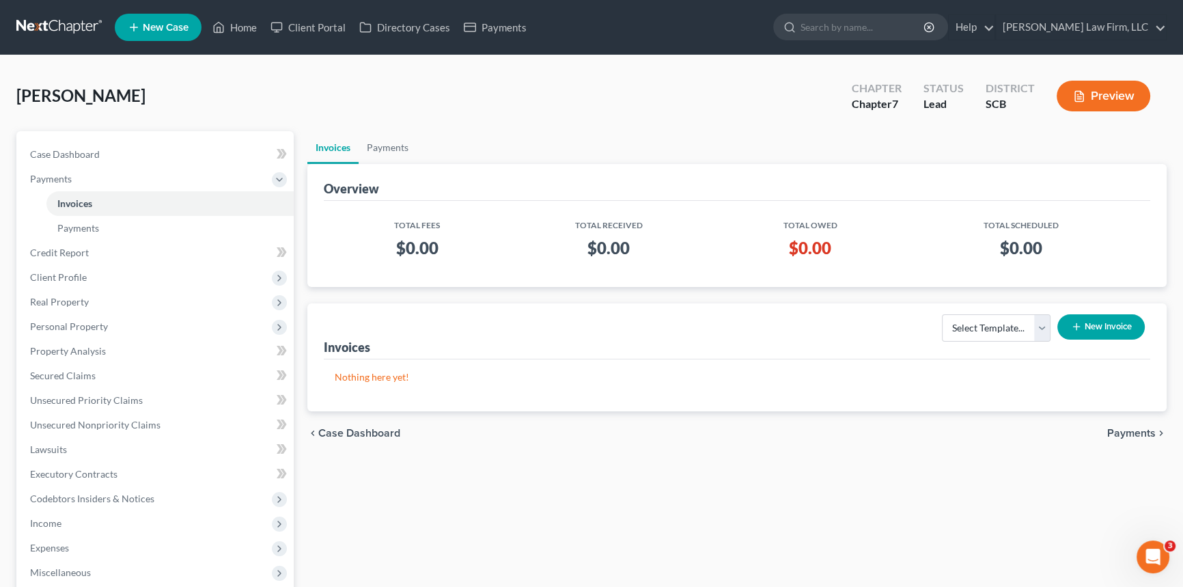
click at [1106, 320] on button "New Invoice" at bounding box center [1101, 326] width 87 height 25
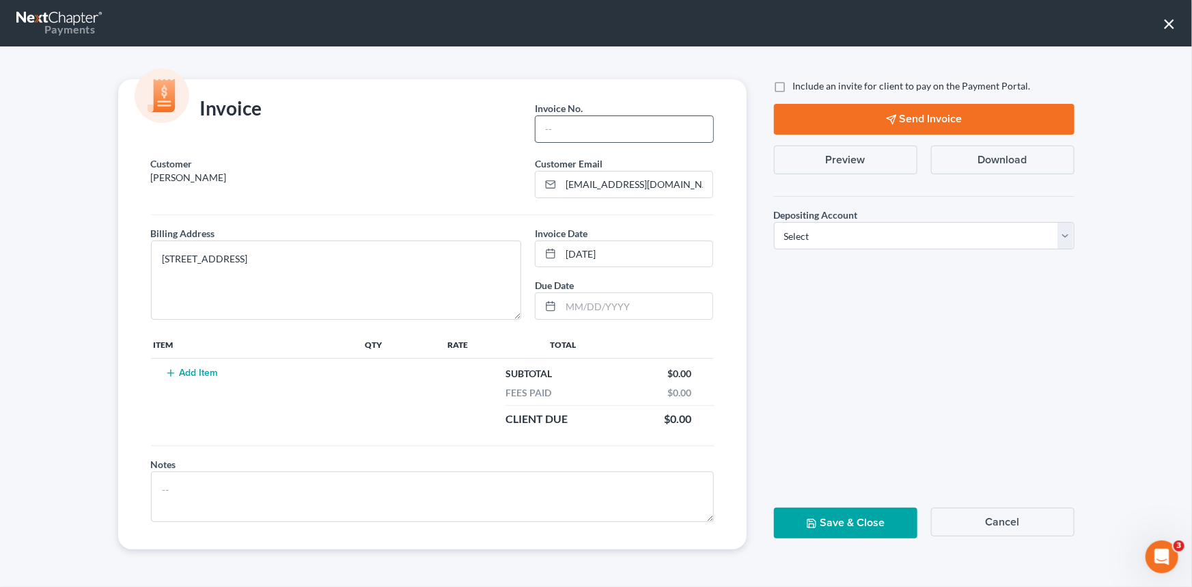
click at [585, 135] on input "text" at bounding box center [624, 129] width 177 height 26
type input "25-211chs"
click at [189, 372] on button "Add Item" at bounding box center [192, 373] width 60 height 11
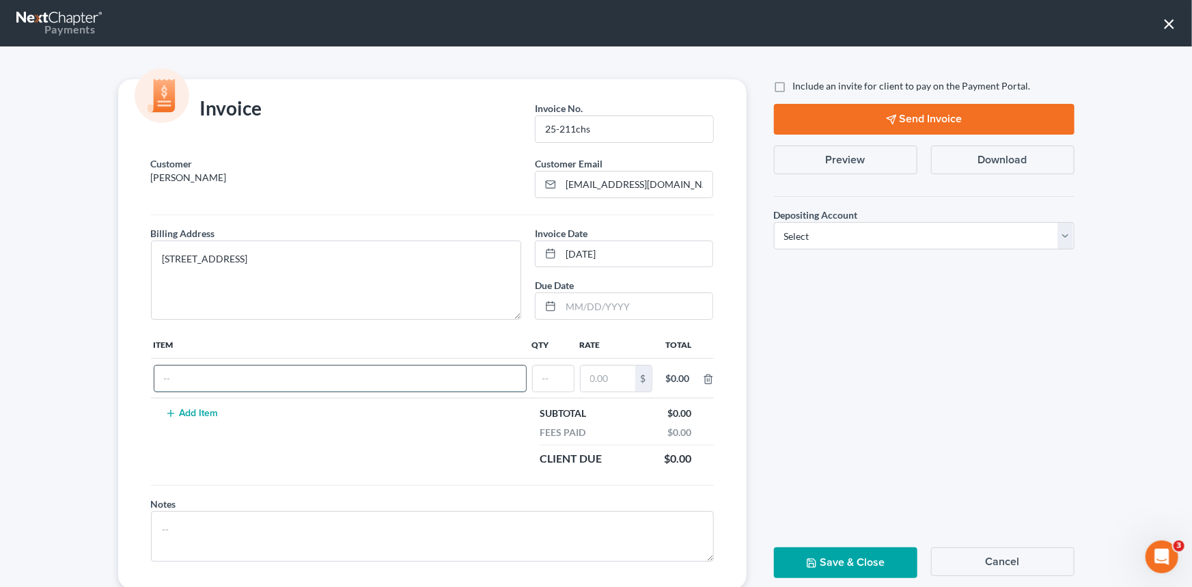
click at [187, 368] on input "text" at bounding box center [340, 379] width 372 height 26
type input "Chapter 7 fees"
type input "1"
type input "2,600.00"
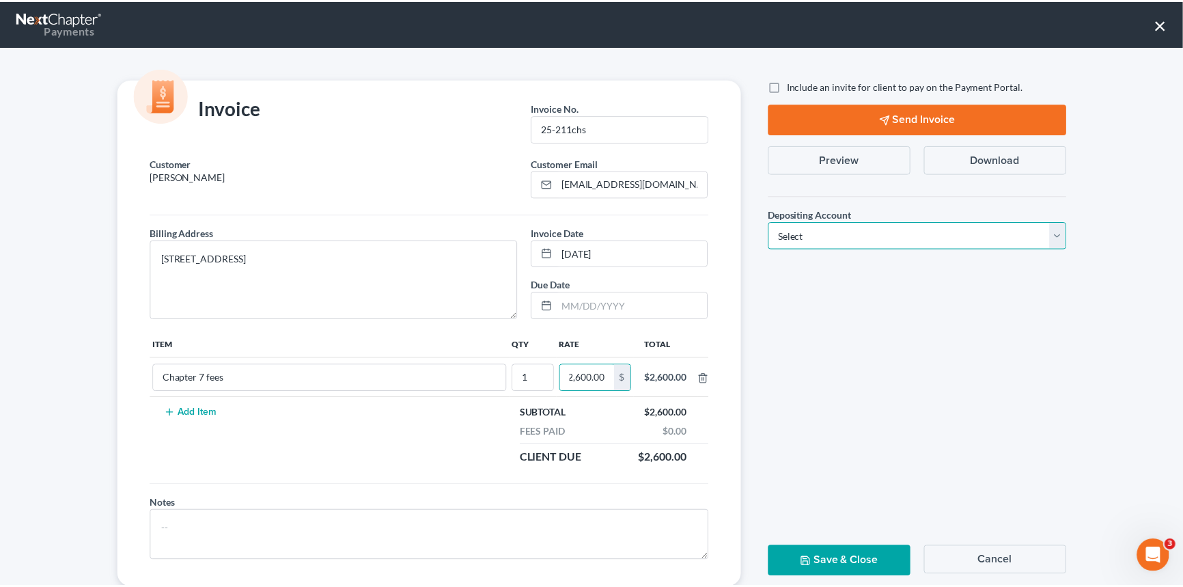
scroll to position [0, 0]
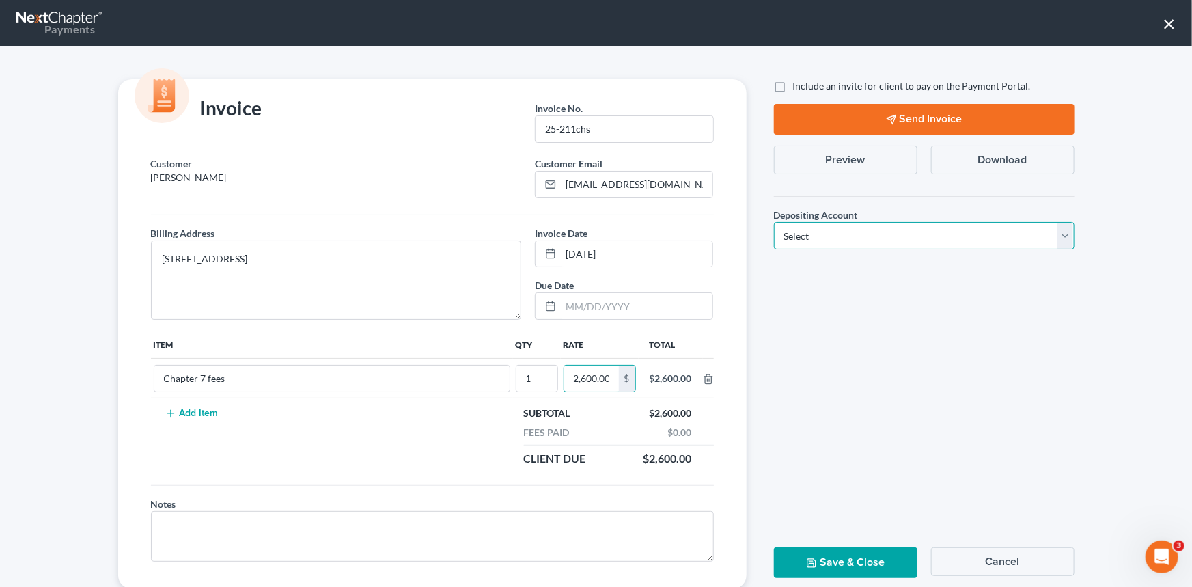
drag, startPoint x: 1066, startPoint y: 233, endPoint x: 1039, endPoint y: 240, distance: 28.2
click at [1066, 233] on select "Select Operation Trust" at bounding box center [924, 235] width 301 height 27
select select "1"
click at [774, 222] on select "Select Operation Trust" at bounding box center [924, 235] width 301 height 27
click at [822, 555] on button "Save & Close" at bounding box center [845, 562] width 143 height 31
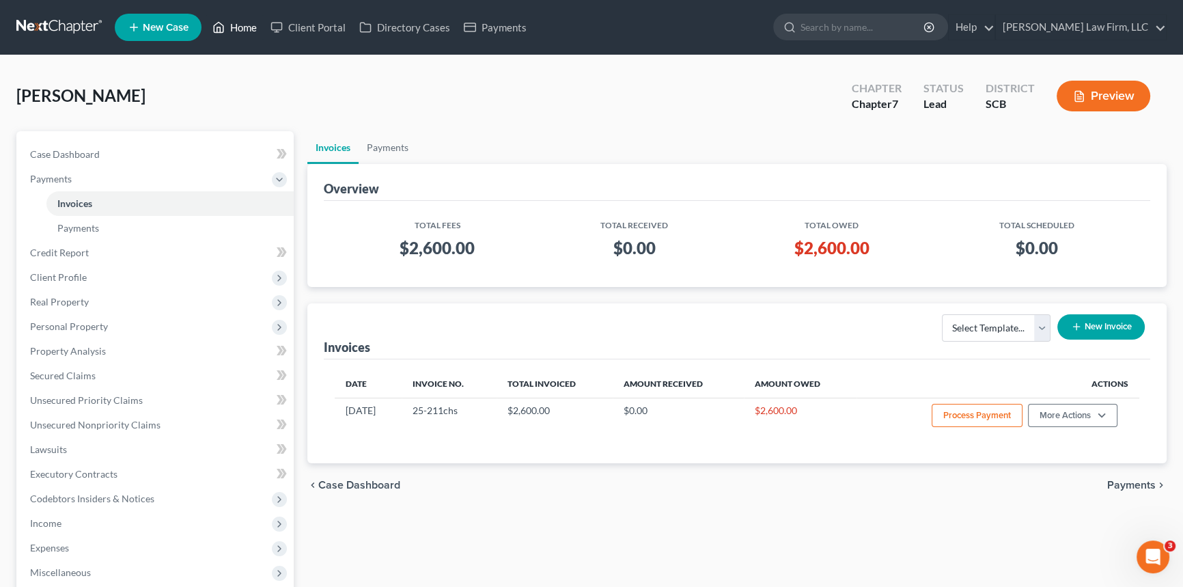
click at [259, 21] on link "Home" at bounding box center [235, 27] width 58 height 25
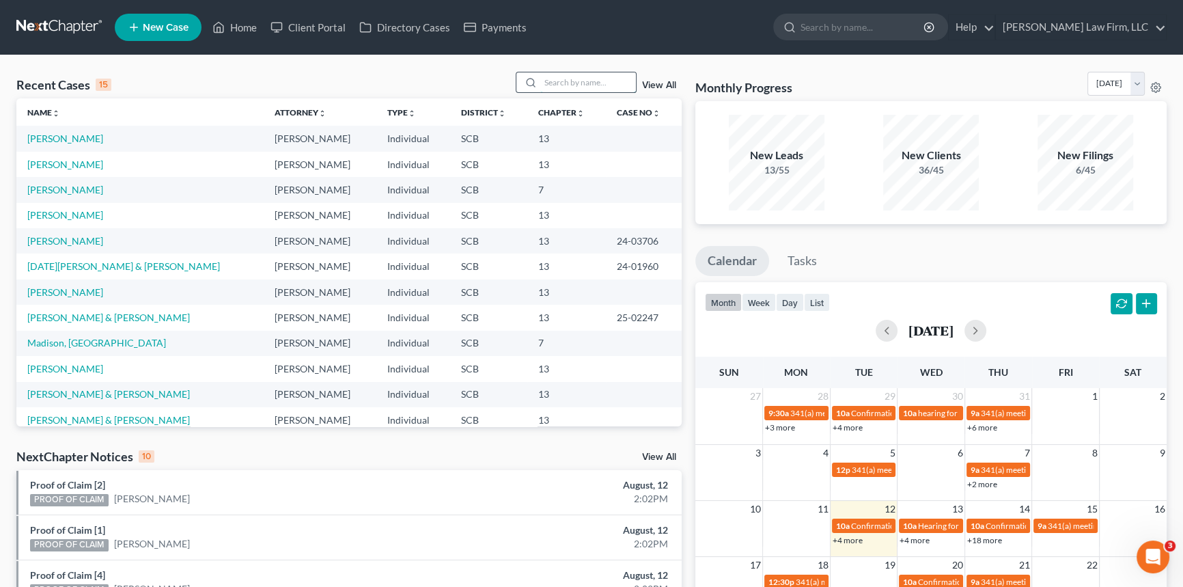
click at [546, 83] on input "search" at bounding box center [588, 82] width 96 height 20
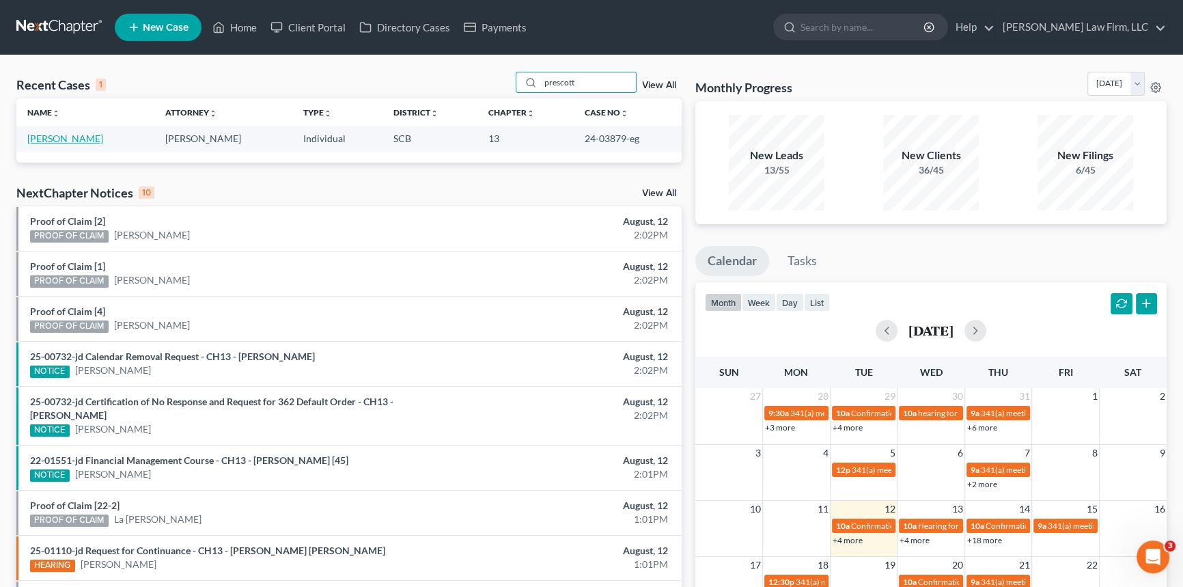
type input "prescott"
click at [53, 134] on link "[PERSON_NAME]" at bounding box center [65, 139] width 76 height 12
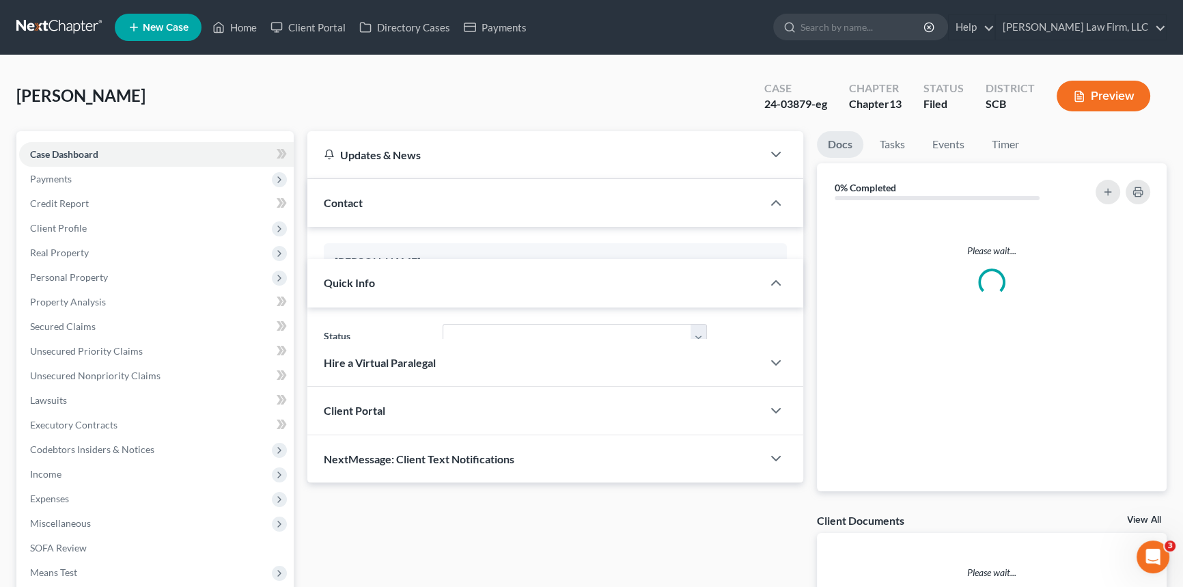
select select "3"
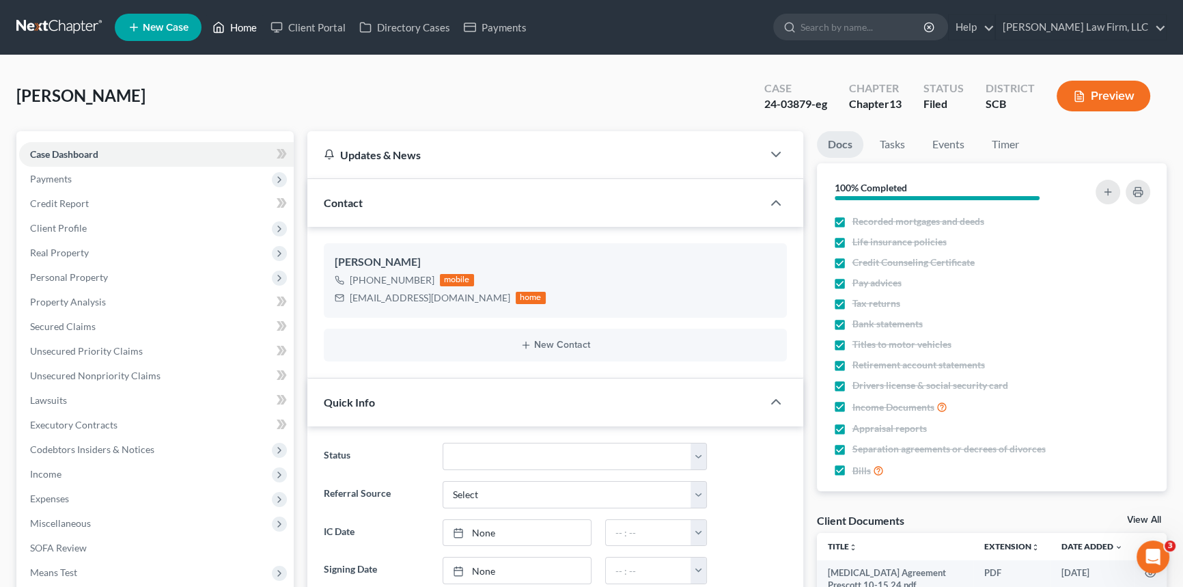
click at [238, 19] on link "Home" at bounding box center [235, 27] width 58 height 25
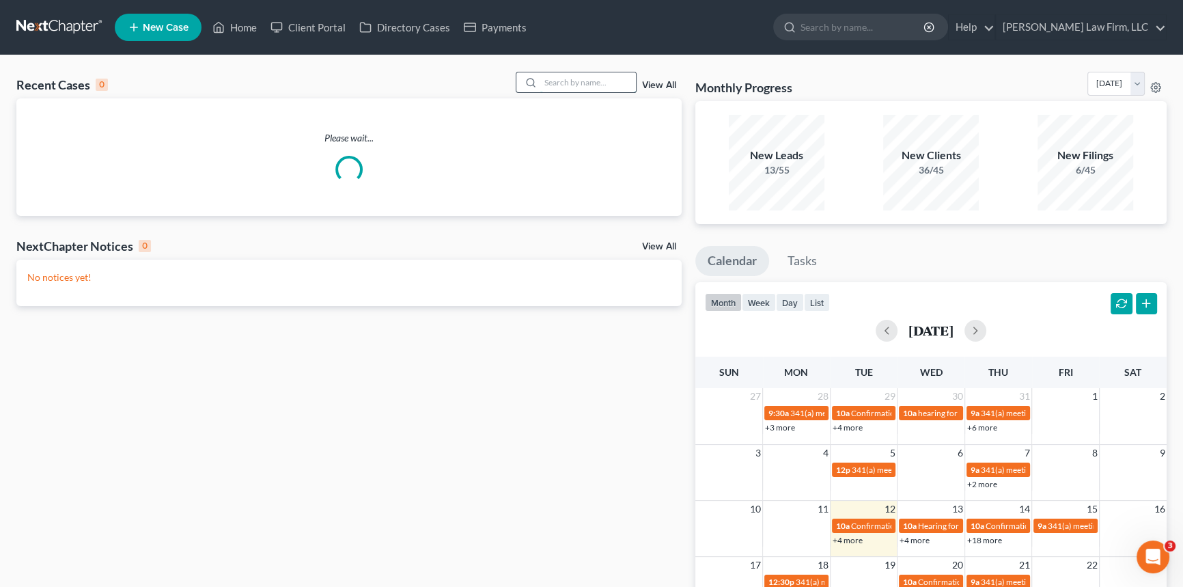
click at [536, 79] on div at bounding box center [577, 82] width 122 height 21
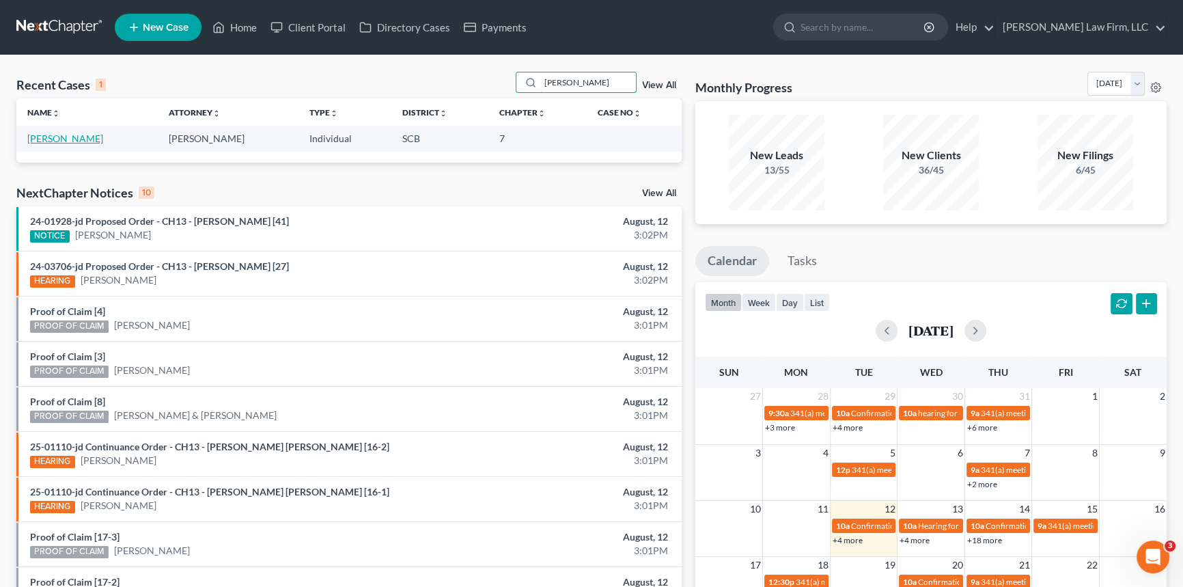
type input "[PERSON_NAME]"
click at [78, 133] on link "[PERSON_NAME]" at bounding box center [65, 139] width 76 height 12
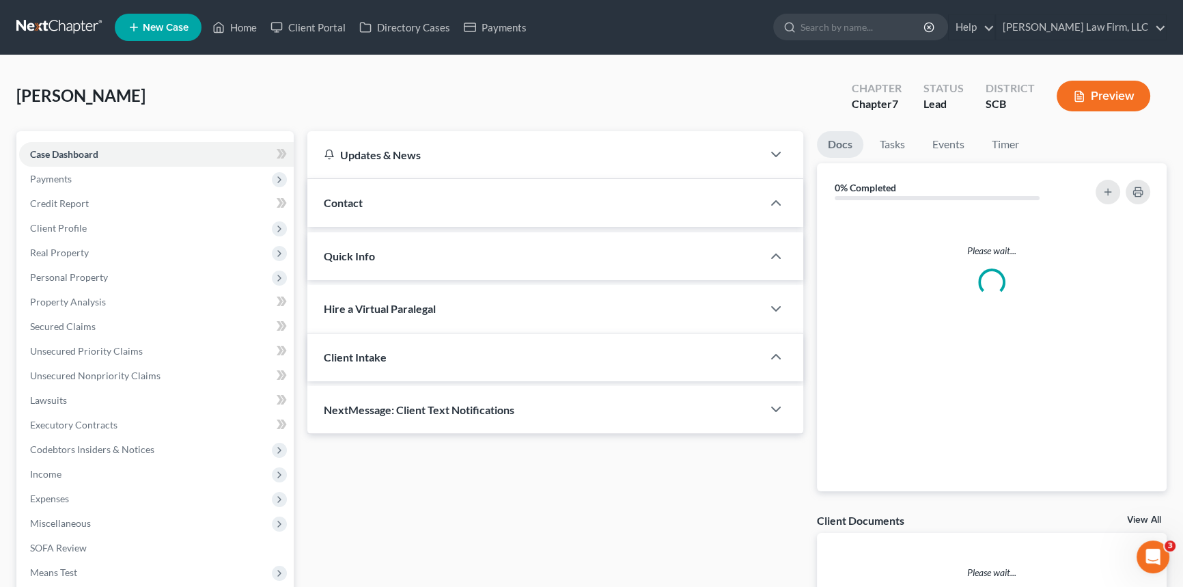
select select "1"
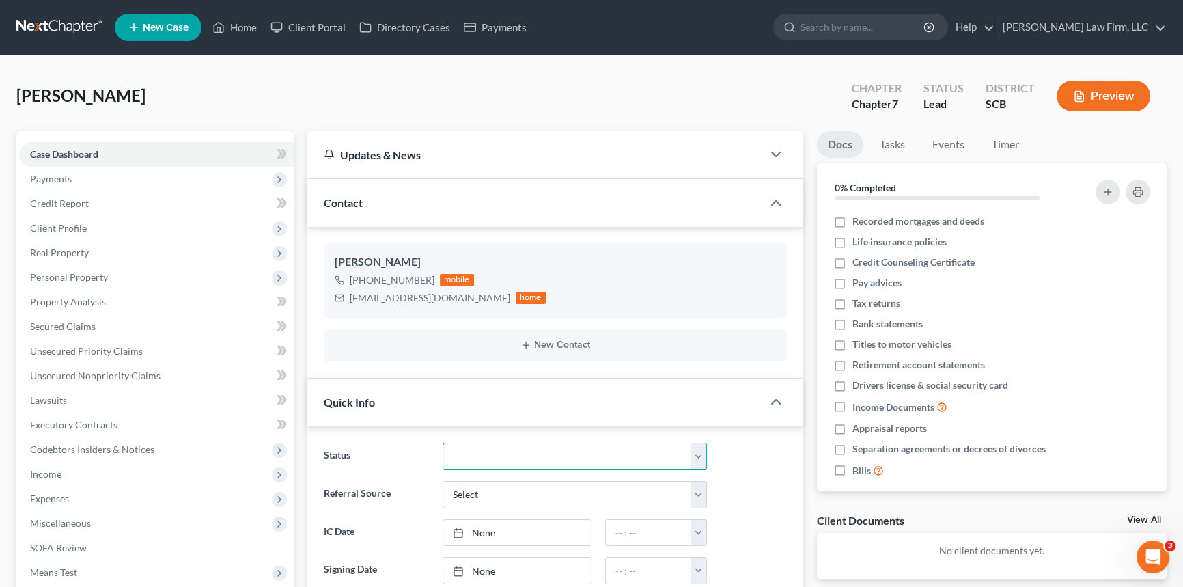
drag, startPoint x: 700, startPoint y: 450, endPoint x: 640, endPoint y: 456, distance: 60.4
click at [700, 450] on select "Discharged Dismissed Filed In Progress Lead Lost Lead Ready to File To Review W…" at bounding box center [575, 456] width 264 height 27
select select "3"
click at [443, 443] on select "Discharged Dismissed Filed In Progress Lead Lost Lead Ready to File To Review W…" at bounding box center [575, 456] width 264 height 27
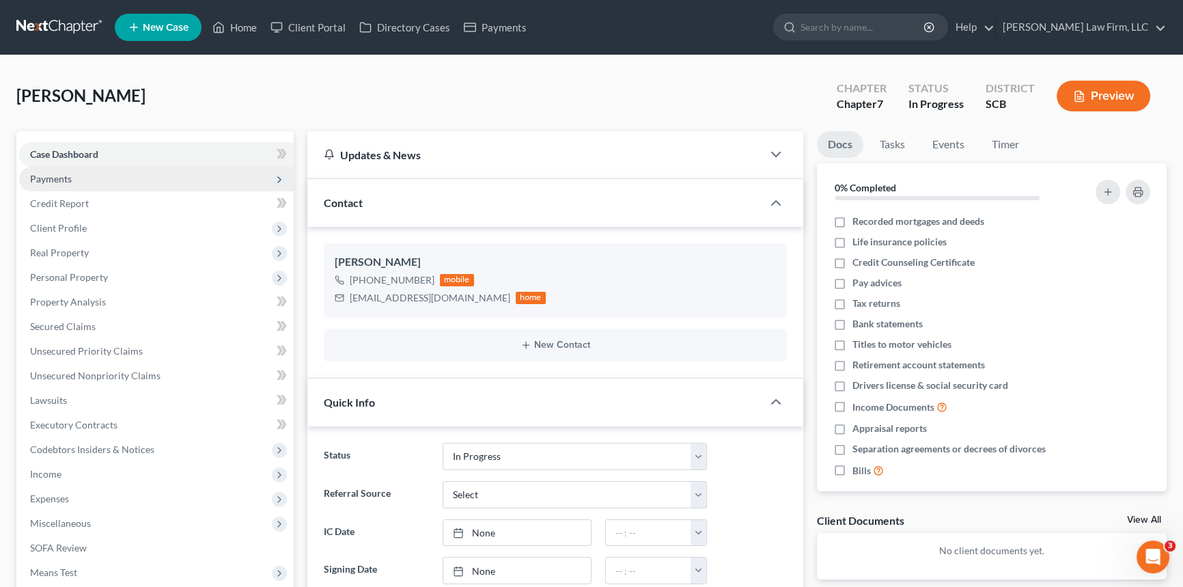
click at [49, 173] on span "Payments" at bounding box center [51, 179] width 42 height 12
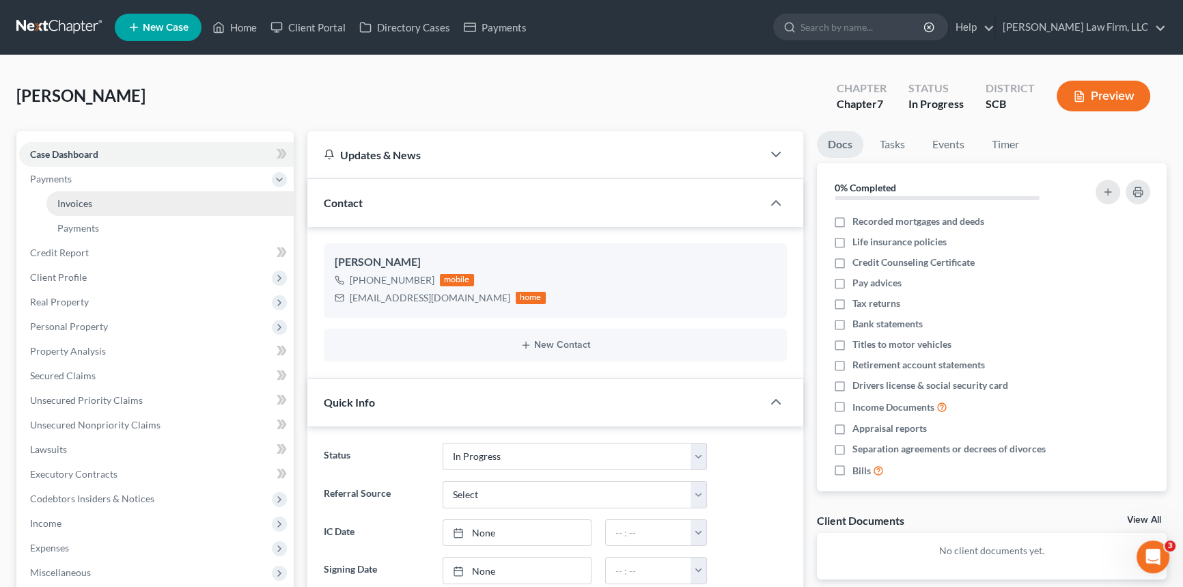
click at [70, 199] on span "Invoices" at bounding box center [74, 203] width 35 height 12
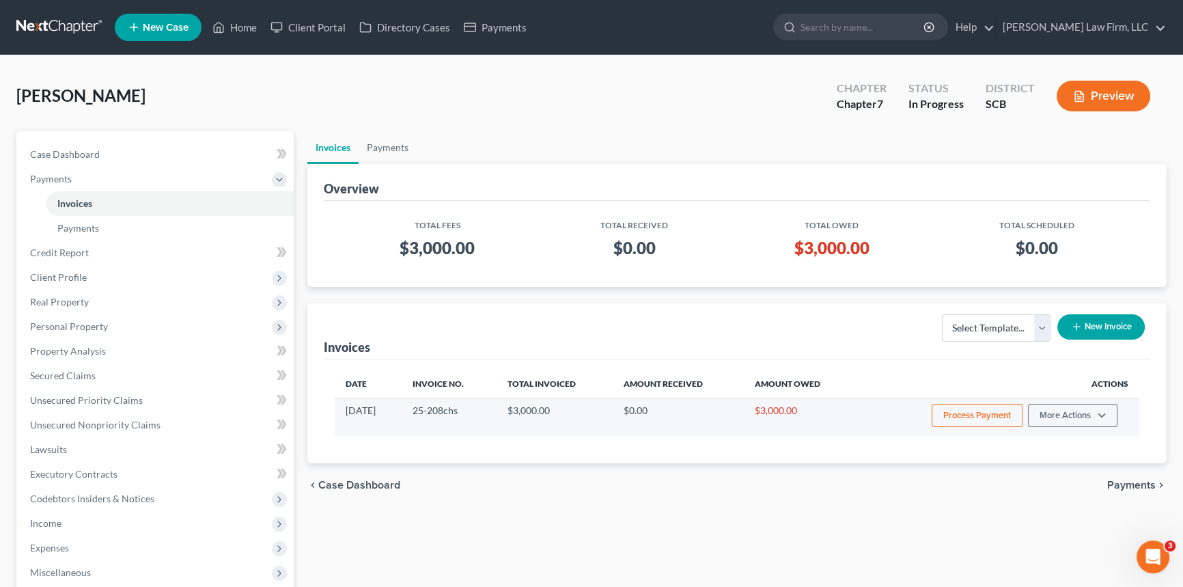
click at [984, 410] on button "Process Payment" at bounding box center [977, 415] width 91 height 23
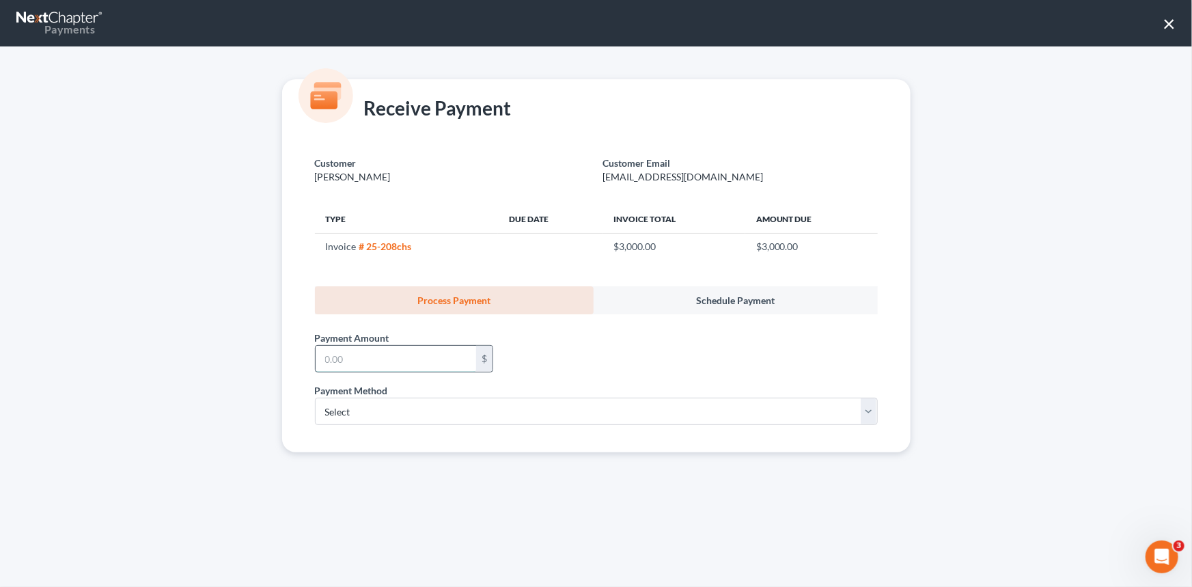
click at [333, 362] on input "text" at bounding box center [396, 359] width 161 height 26
type input "500.00"
click at [325, 413] on select "Select ACH Credit Card" at bounding box center [596, 411] width 563 height 27
select select "1"
click at [315, 398] on select "Select ACH Credit Card" at bounding box center [596, 411] width 563 height 27
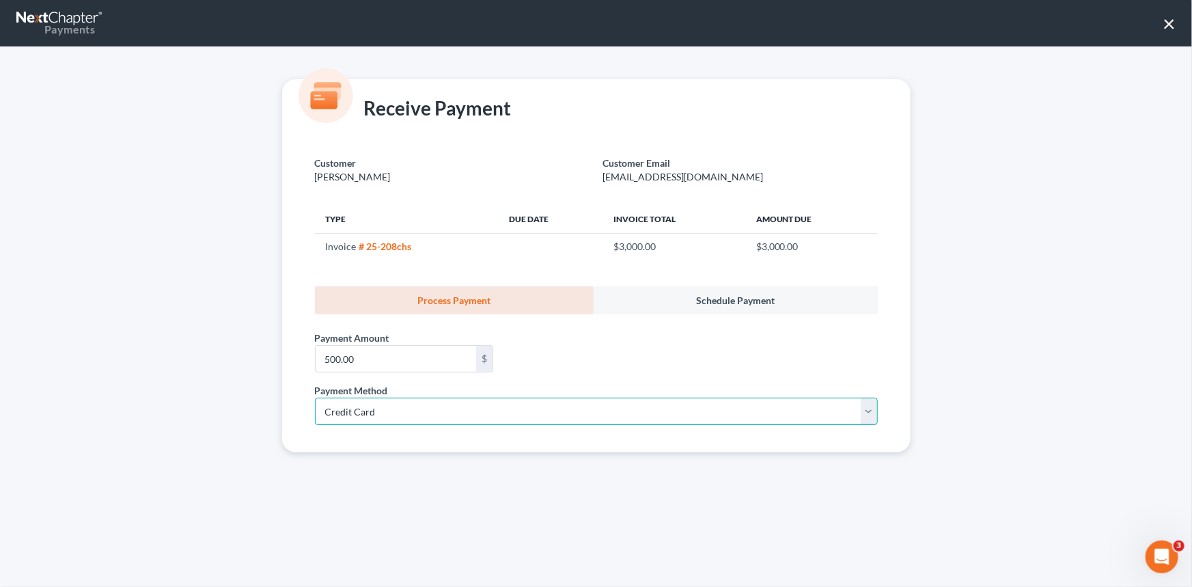
select select "42"
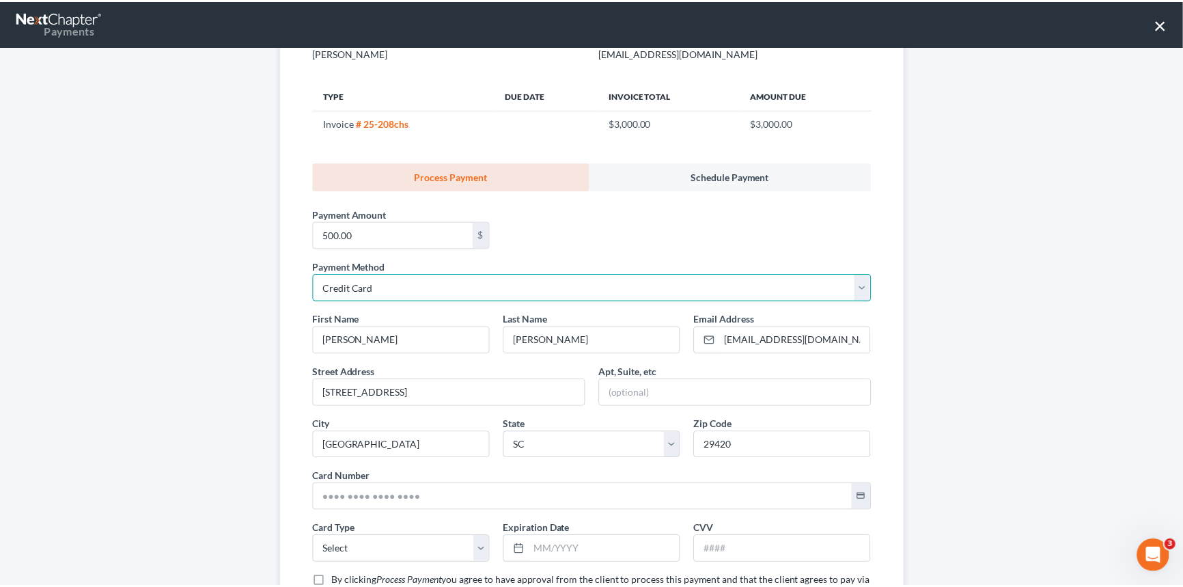
scroll to position [238, 0]
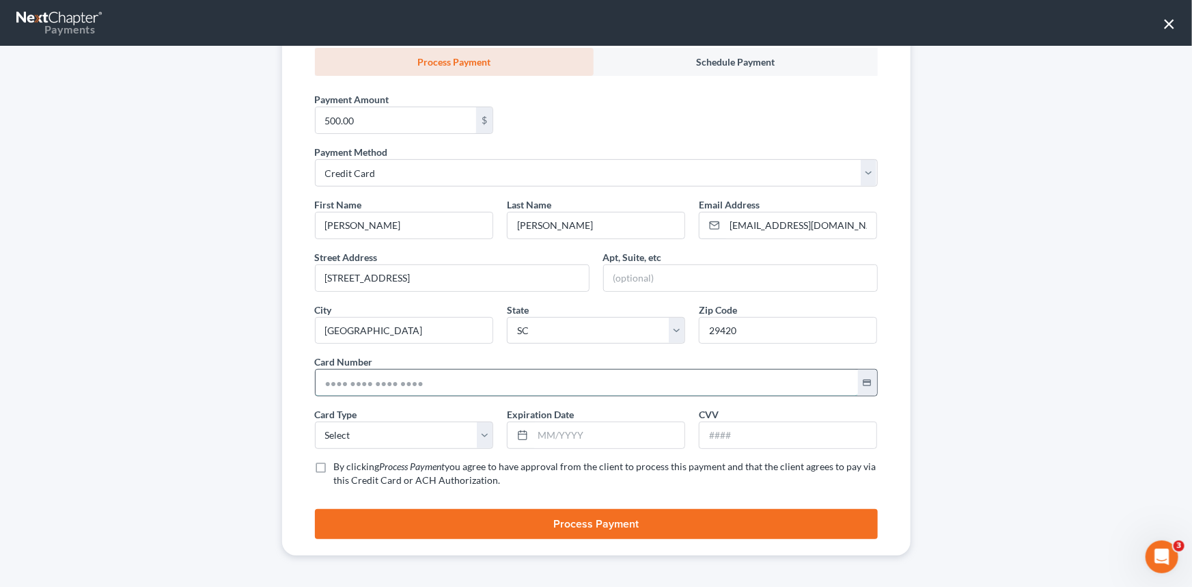
click at [316, 382] on input "text" at bounding box center [587, 383] width 543 height 26
type input "[CREDIT_CARD_NUMBER]"
click at [325, 430] on select "Select Visa MasterCard Discover American Express" at bounding box center [404, 435] width 178 height 27
select select "0"
click at [315, 422] on select "Select Visa MasterCard Discover American Express" at bounding box center [404, 435] width 178 height 27
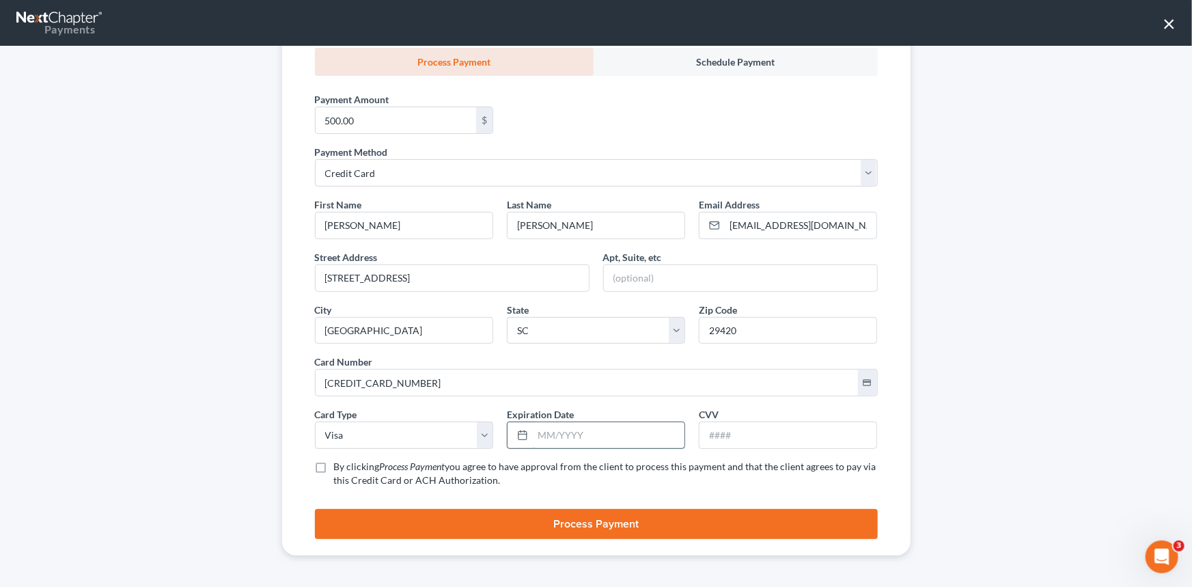
click at [540, 433] on input "text" at bounding box center [609, 435] width 152 height 26
type input "01/2029"
click at [705, 435] on input "text" at bounding box center [788, 435] width 177 height 26
type input "872"
drag, startPoint x: 312, startPoint y: 467, endPoint x: 380, endPoint y: 506, distance: 78.1
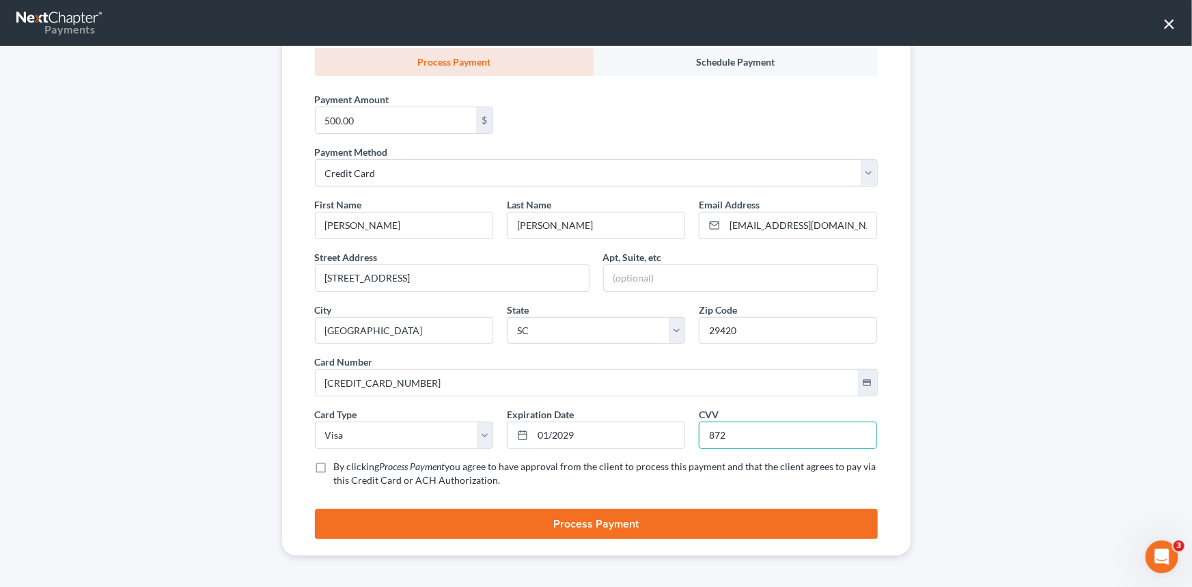
click at [334, 466] on label "By clicking Process Payment you agree to have approval from the client to proce…" at bounding box center [606, 473] width 544 height 27
click at [340, 466] on input "By clicking Process Payment you agree to have approval from the client to proce…" at bounding box center [344, 464] width 9 height 9
checkbox input "true"
click at [570, 521] on button "Process Payment" at bounding box center [596, 524] width 563 height 30
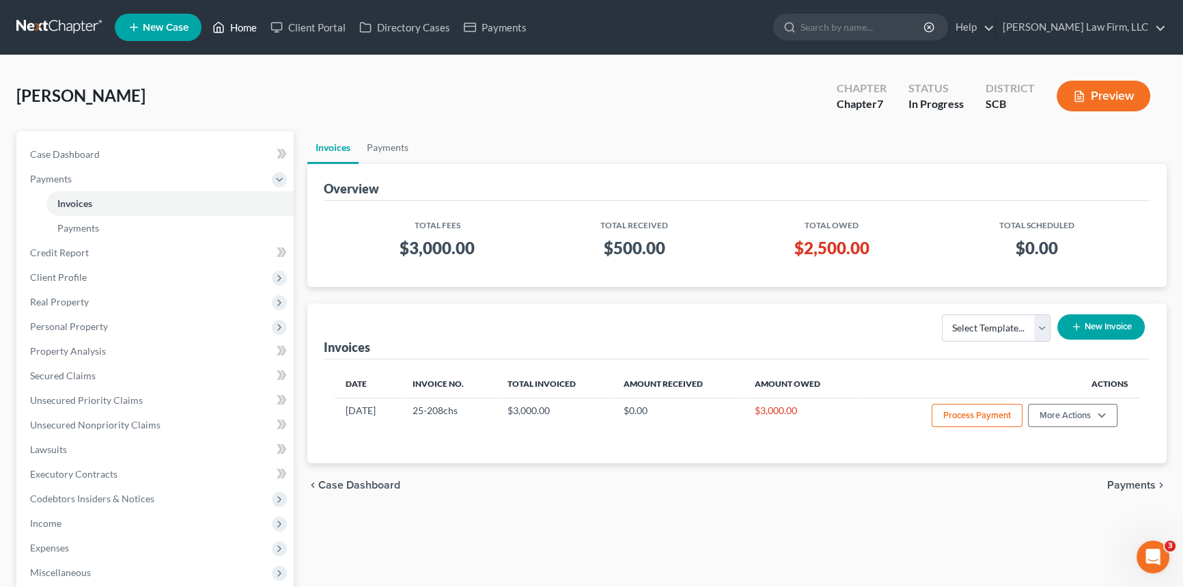
click at [248, 18] on link "Home" at bounding box center [235, 27] width 58 height 25
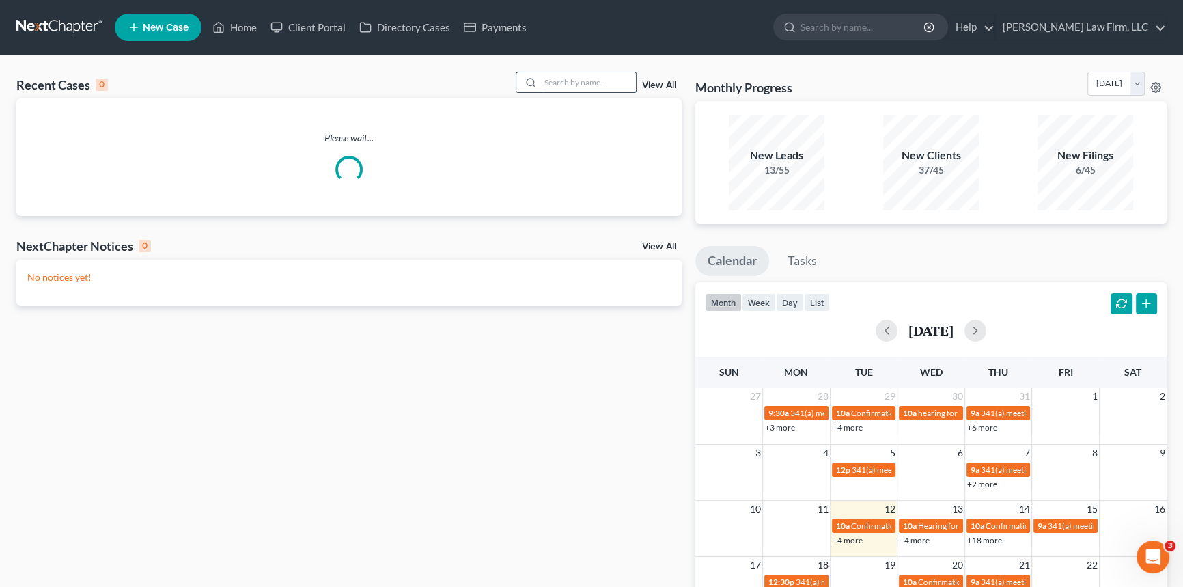
click at [553, 81] on input "search" at bounding box center [588, 82] width 96 height 20
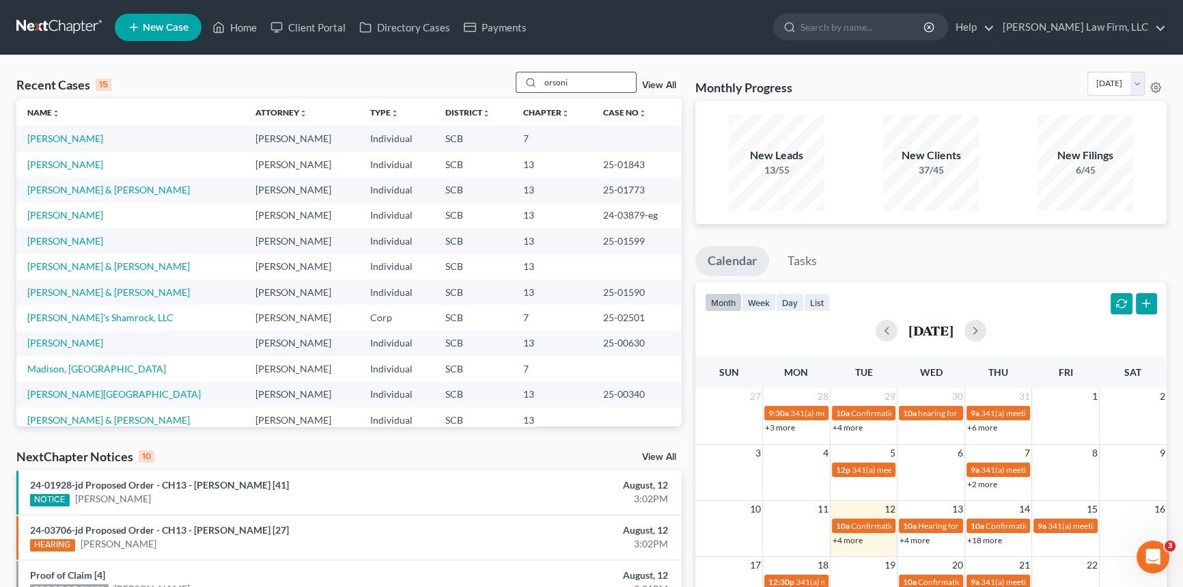
type input "orsonio"
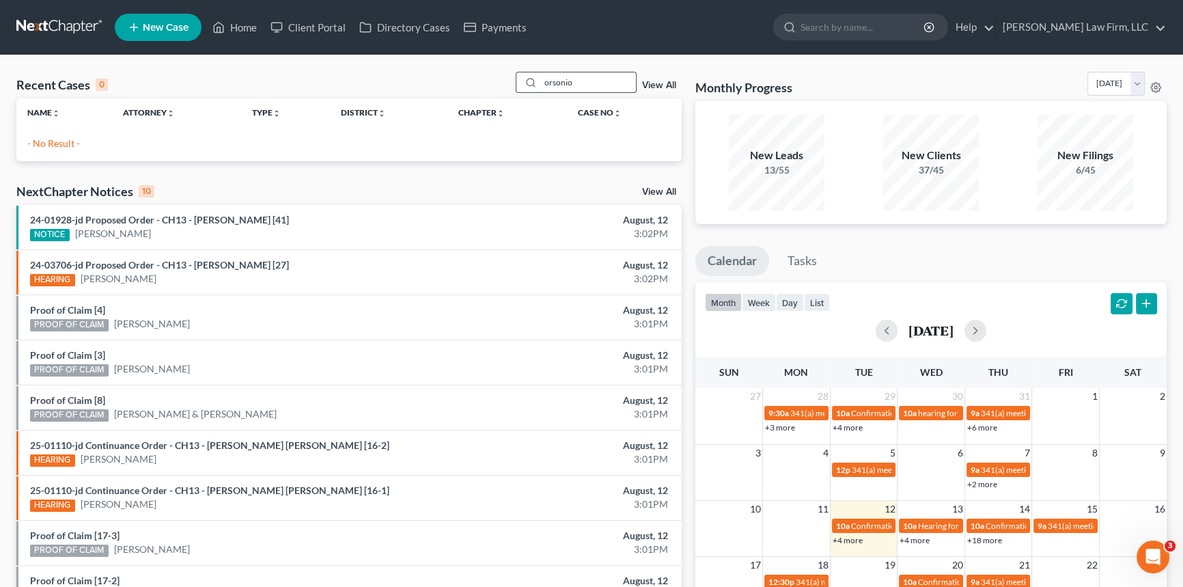
drag, startPoint x: 577, startPoint y: 87, endPoint x: 523, endPoint y: 91, distance: 54.1
click at [540, 92] on div "orsonio" at bounding box center [577, 82] width 122 height 21
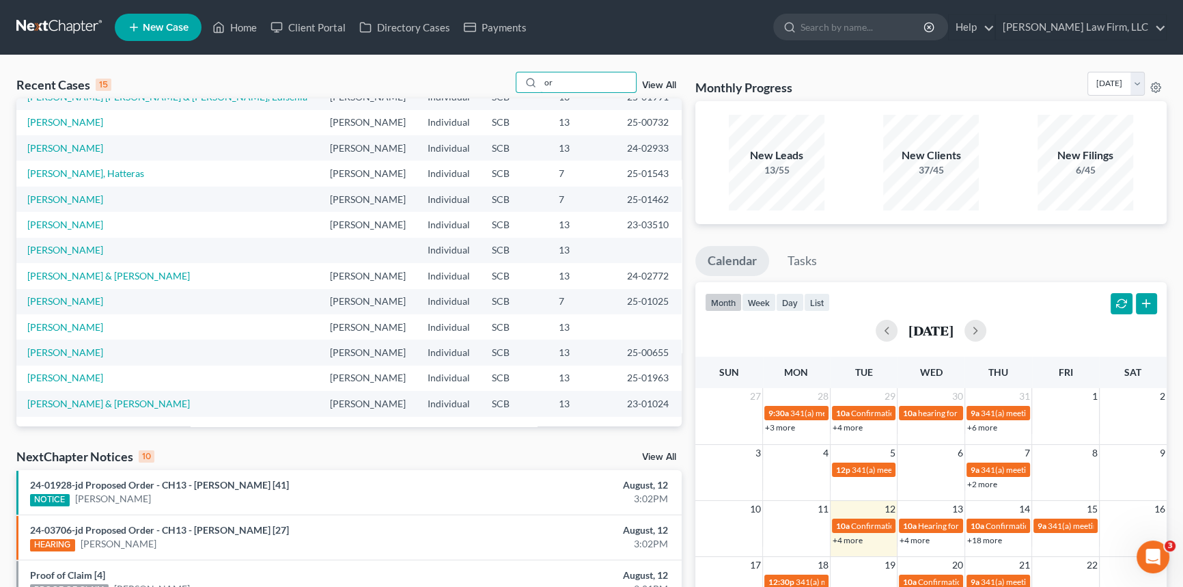
scroll to position [94, 0]
type input "or"
click at [68, 374] on link "[PERSON_NAME]" at bounding box center [65, 377] width 76 height 12
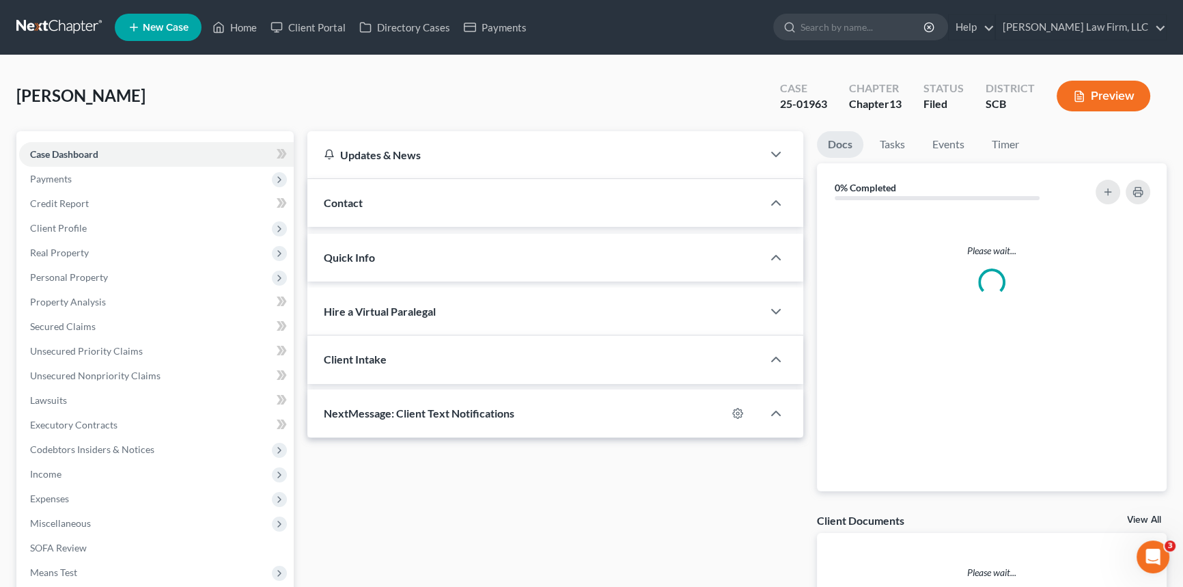
select select "0"
